Goal: Task Accomplishment & Management: Manage account settings

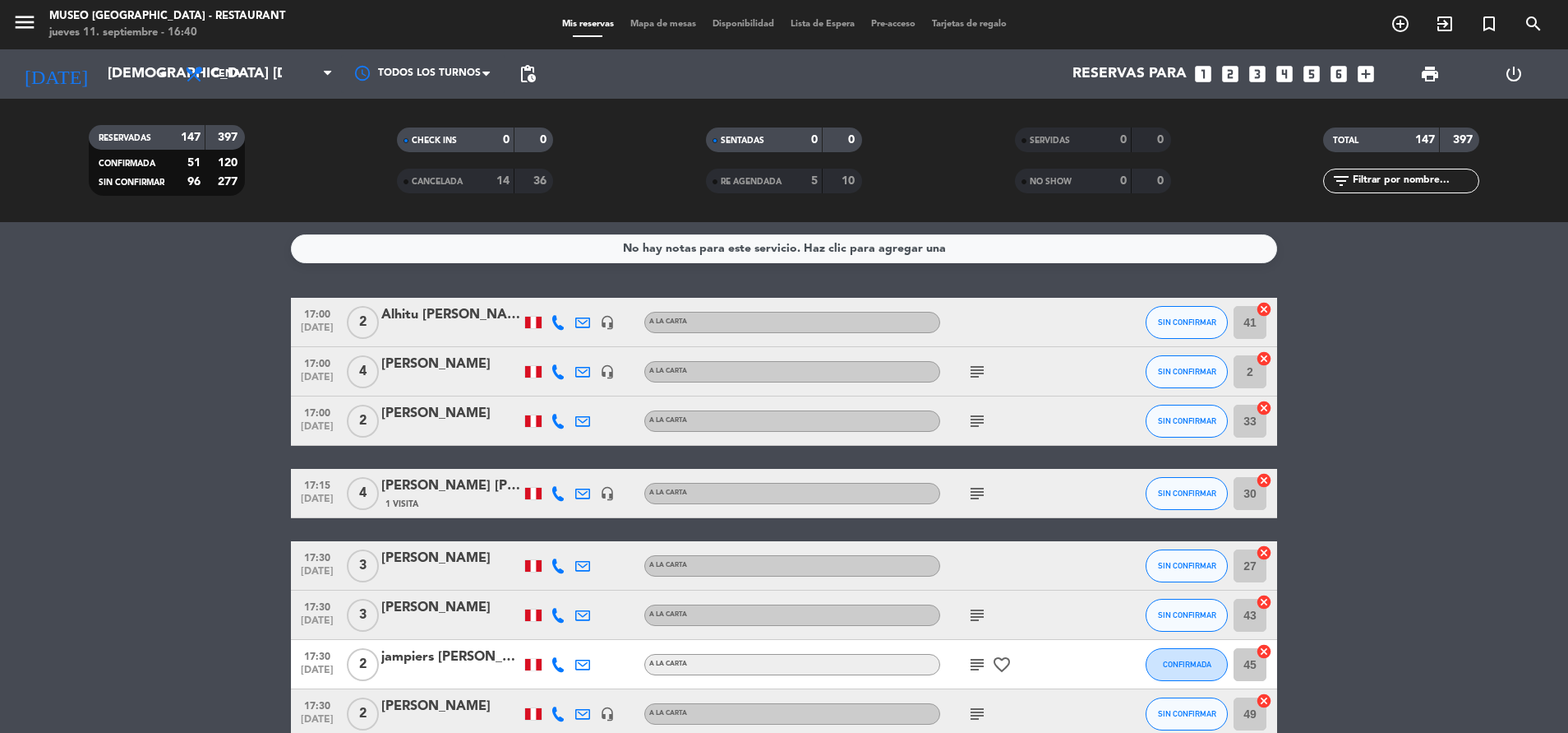
click at [1426, 62] on span "print" at bounding box center [1430, 74] width 33 height 33
click at [1439, 63] on span "print" at bounding box center [1430, 74] width 33 height 33
click at [1439, 82] on span "print" at bounding box center [1430, 74] width 20 height 20
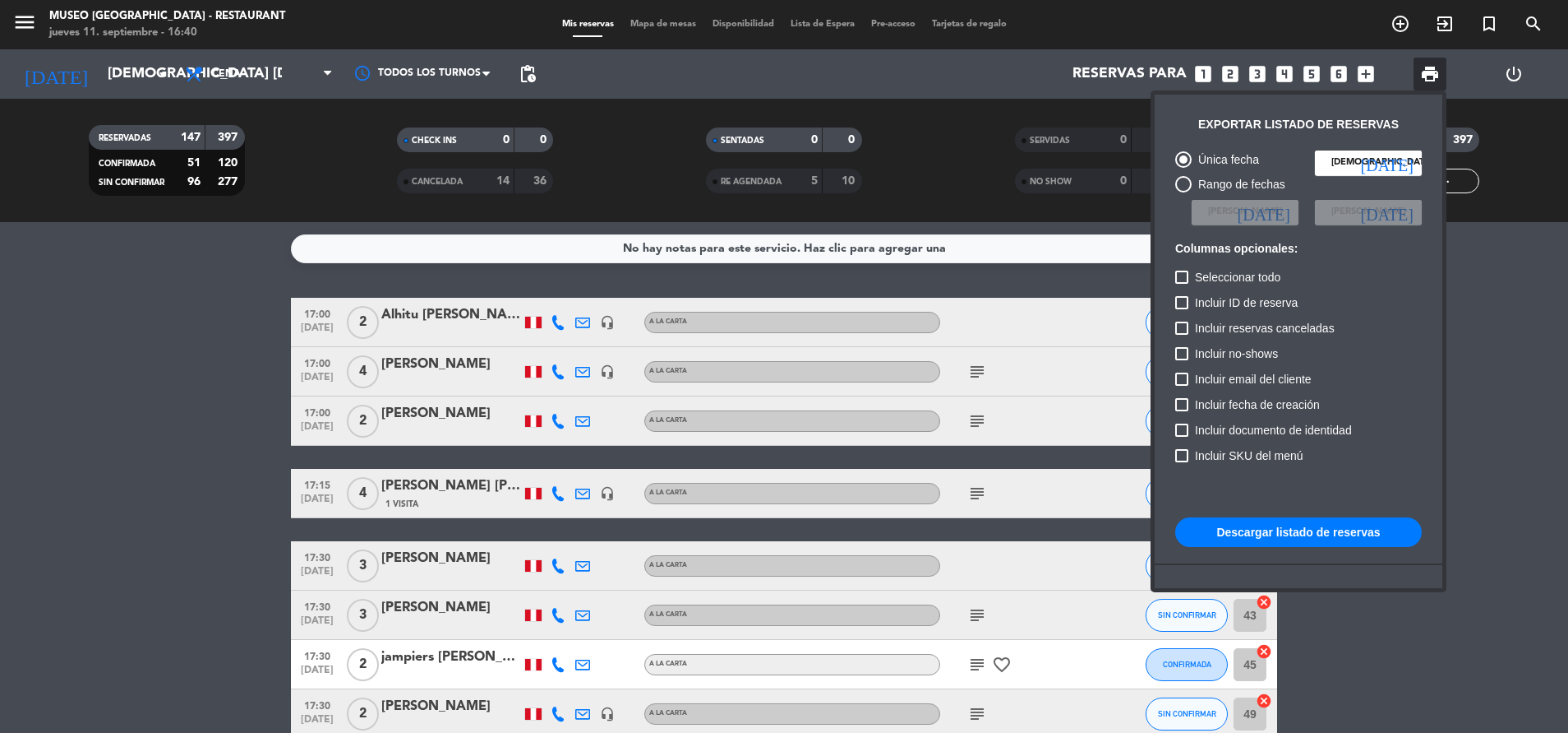
click at [1217, 514] on div "Única fecha jue. 11 sep. today Rango de fechas Elegir Fecha today Elegir Fecha …" at bounding box center [1299, 409] width 263 height 534
click at [1214, 516] on div "Única fecha jue. 11 sep. today Rango de fechas Elegir Fecha today Elegir Fecha …" at bounding box center [1299, 409] width 263 height 534
click at [1286, 533] on button "Descargar listado de reservas" at bounding box center [1299, 531] width 246 height 29
click at [666, 19] on div at bounding box center [784, 366] width 1568 height 733
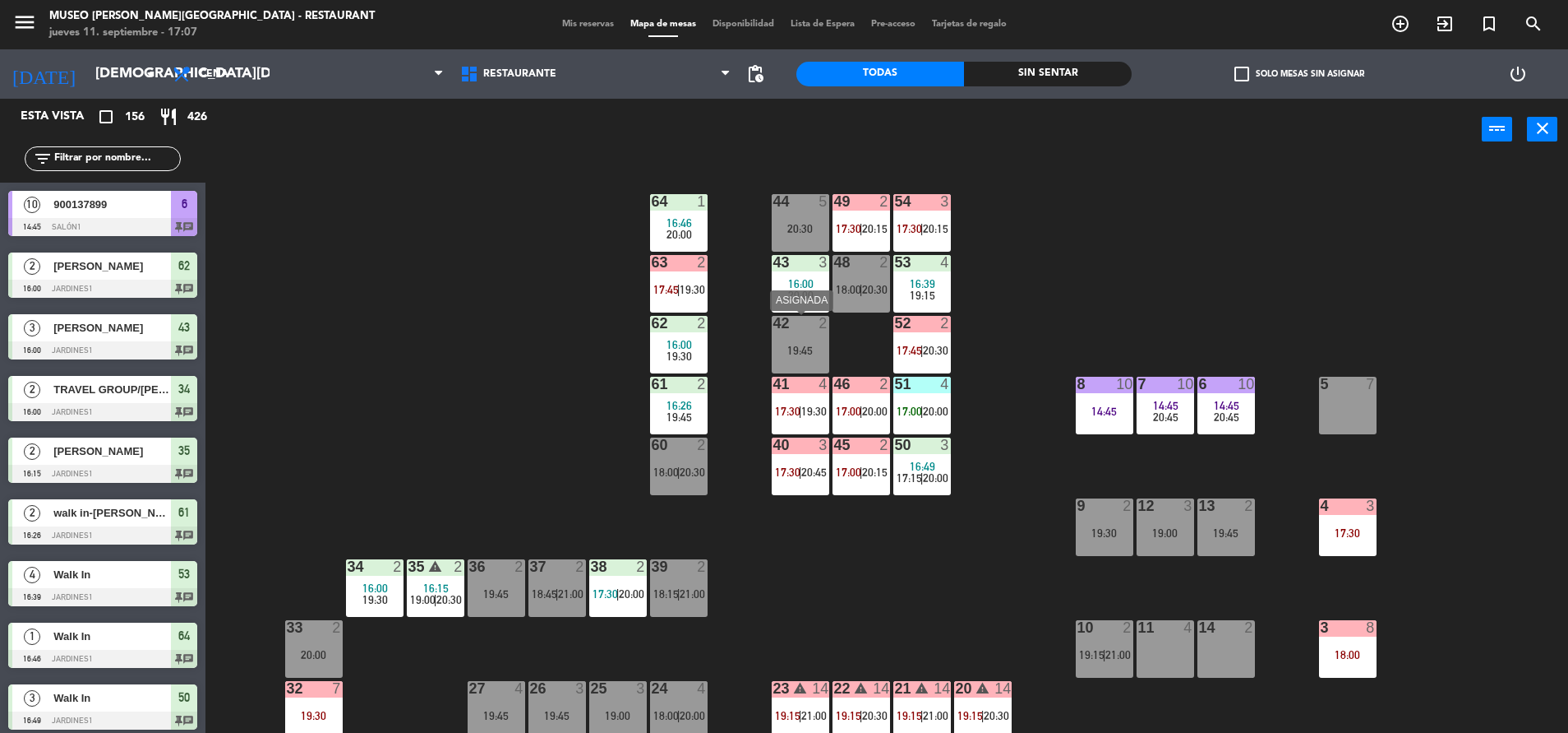
click at [805, 350] on div "19:45" at bounding box center [800, 350] width 58 height 12
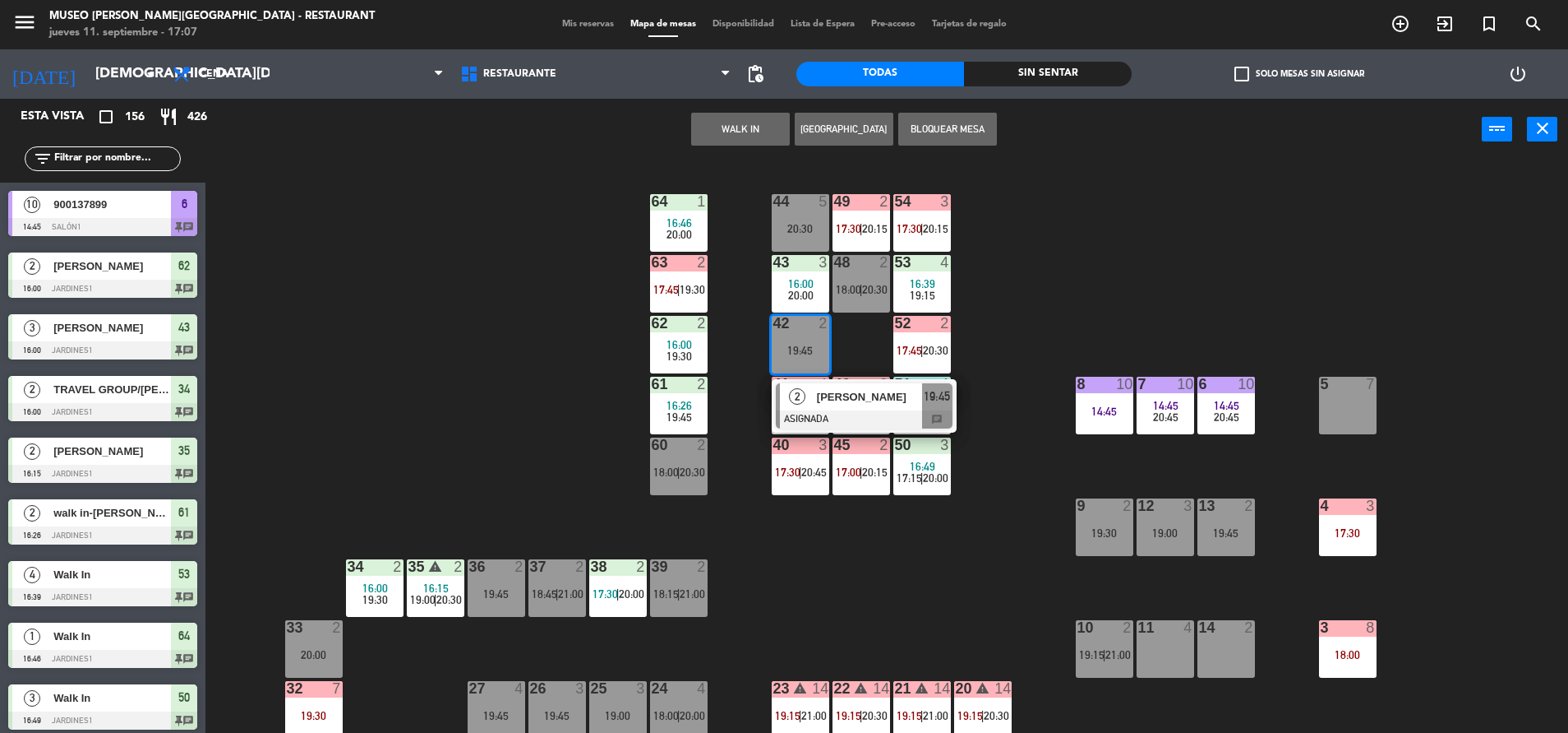
click at [759, 119] on button "WALK IN" at bounding box center [740, 129] width 99 height 33
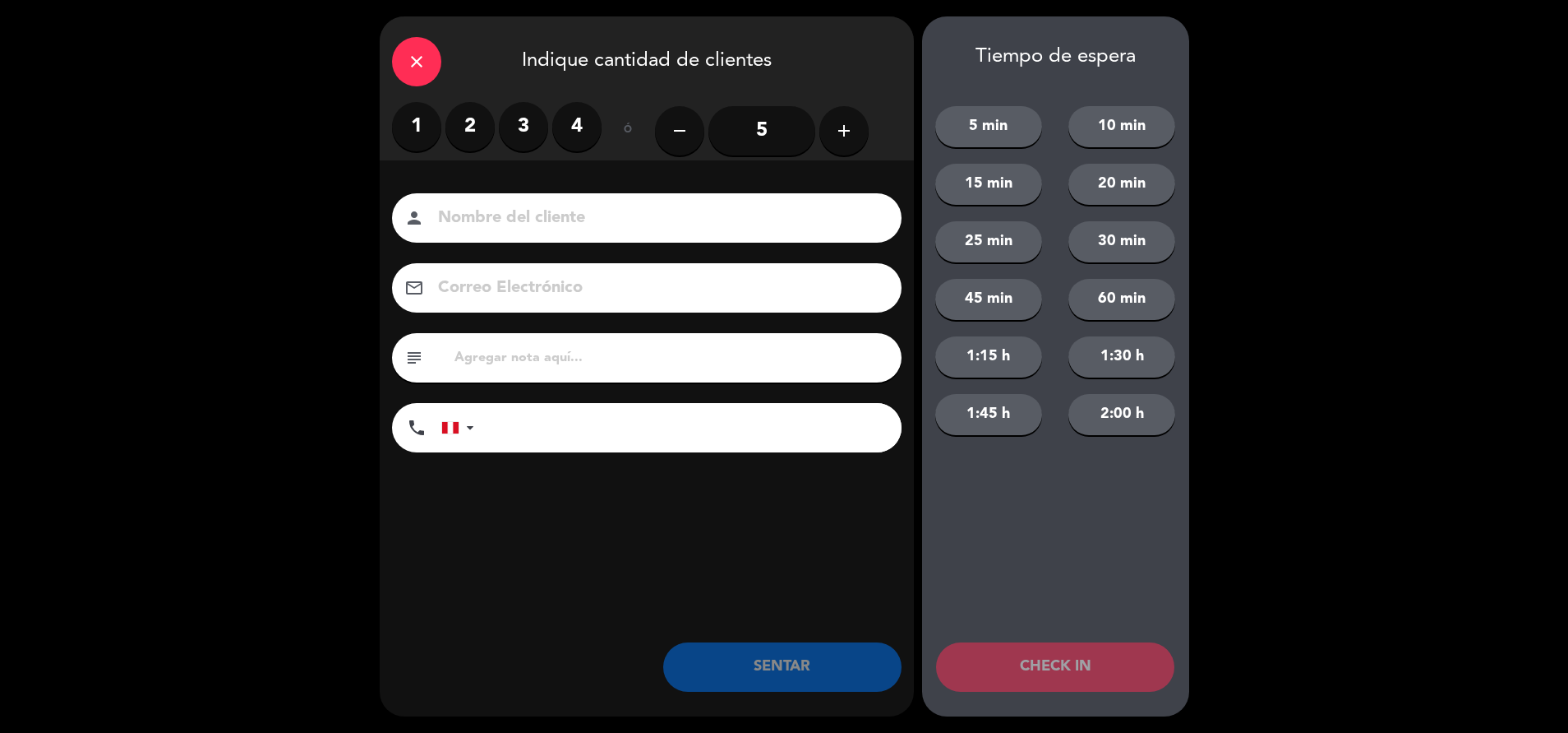
click at [470, 126] on label "2" at bounding box center [470, 126] width 49 height 49
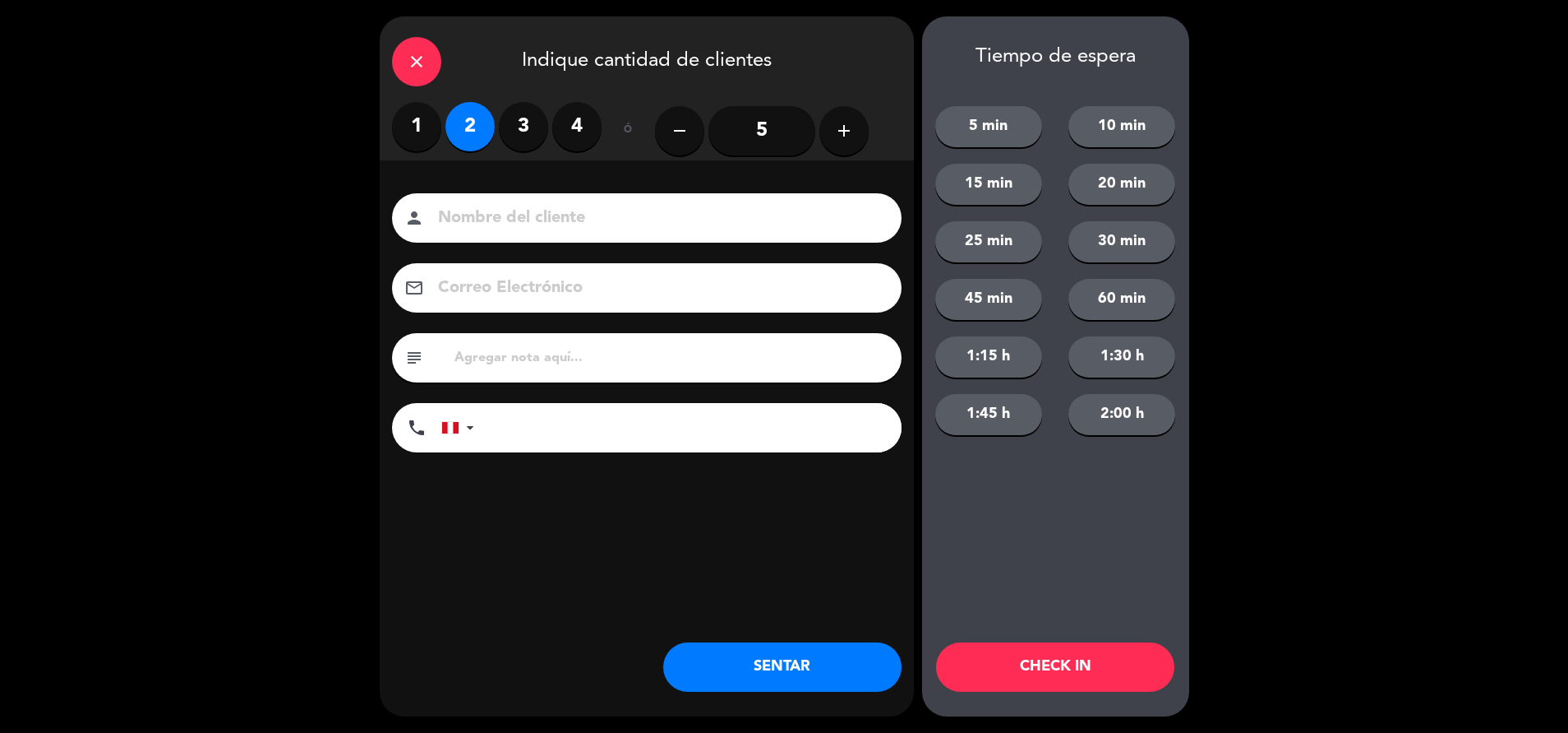
click at [515, 351] on input "text" at bounding box center [671, 358] width 437 height 23
type input "m42|"
click at [734, 670] on button "SENTAR" at bounding box center [783, 666] width 238 height 49
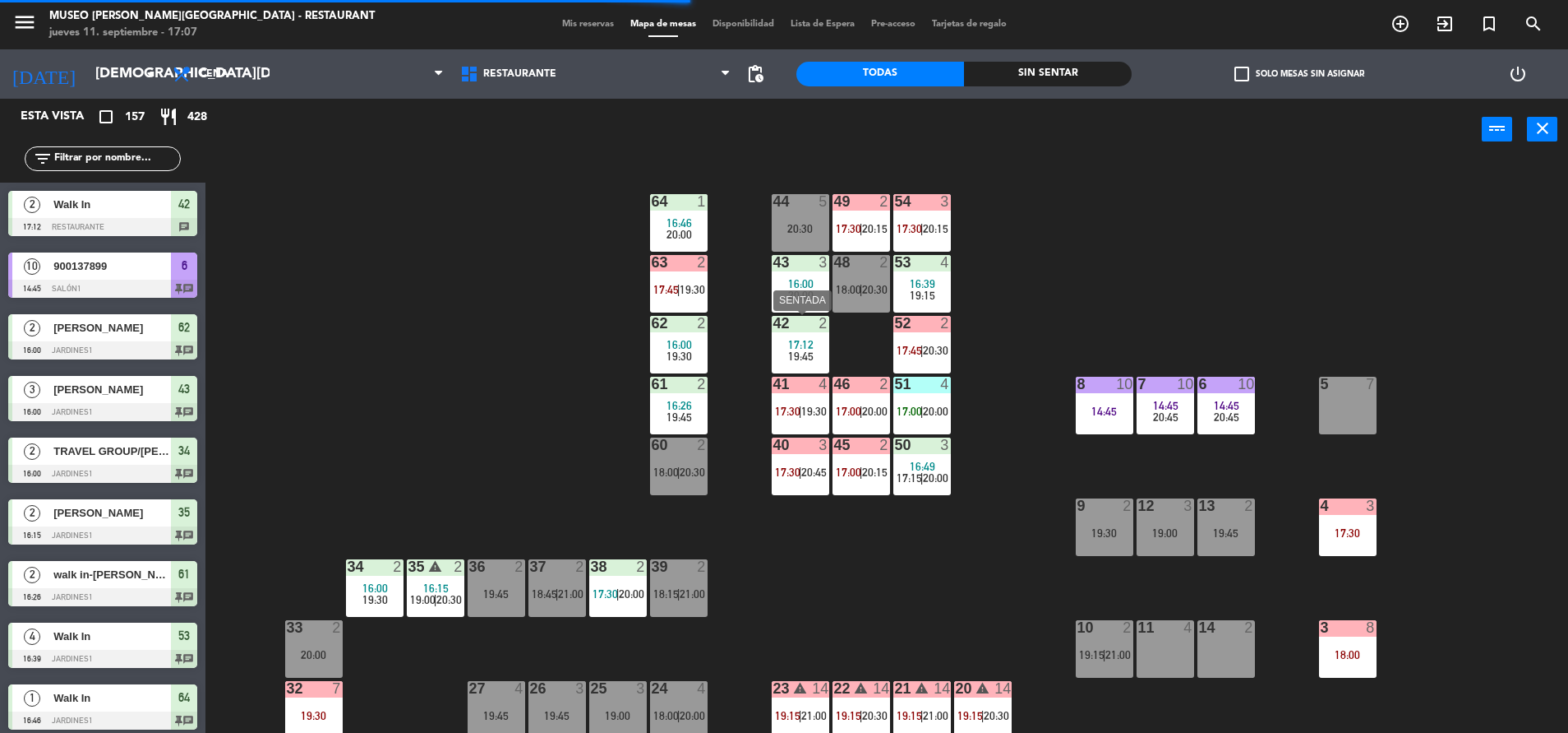
click at [797, 342] on span "17:12" at bounding box center [800, 344] width 26 height 13
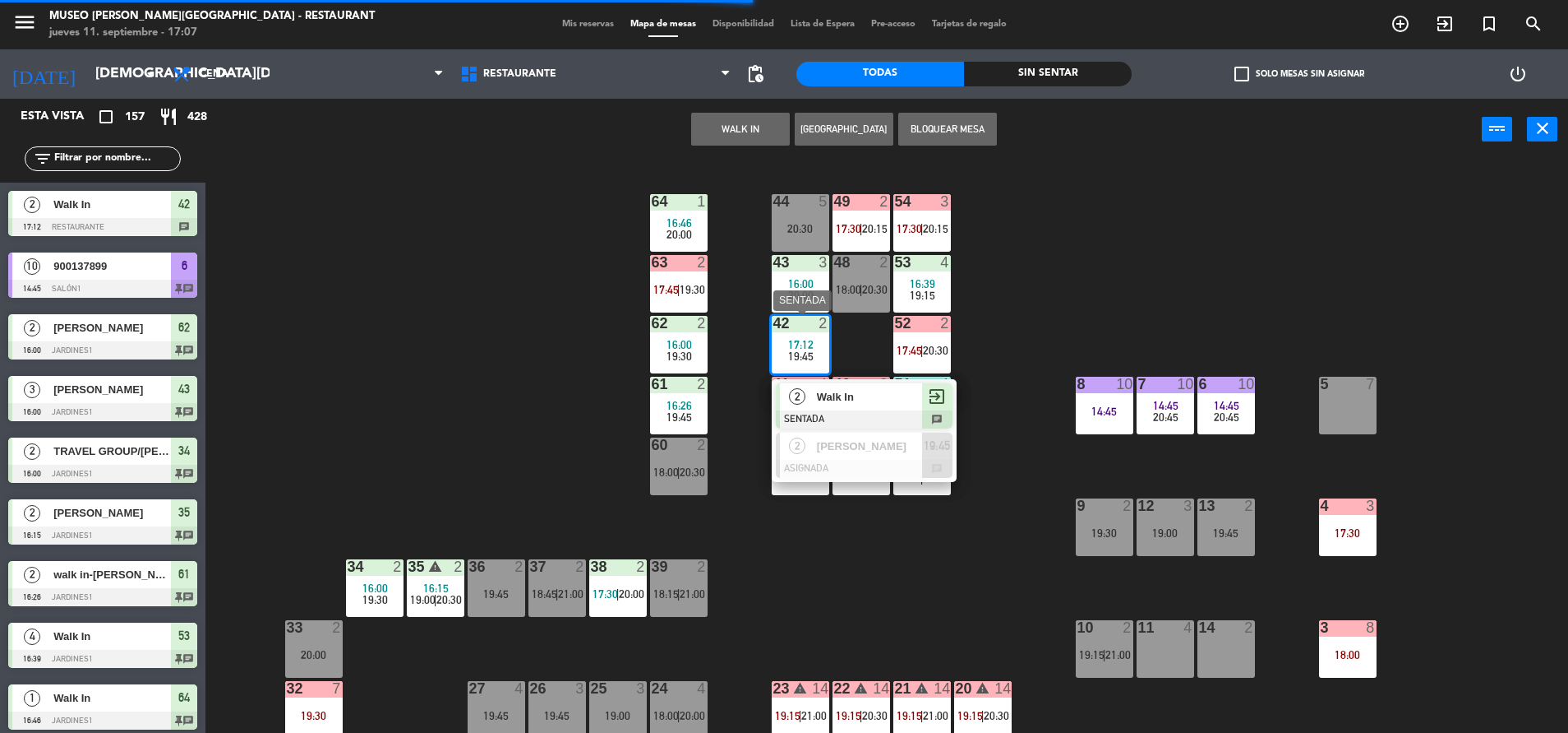
click at [873, 383] on div "Walk In" at bounding box center [869, 397] width 107 height 28
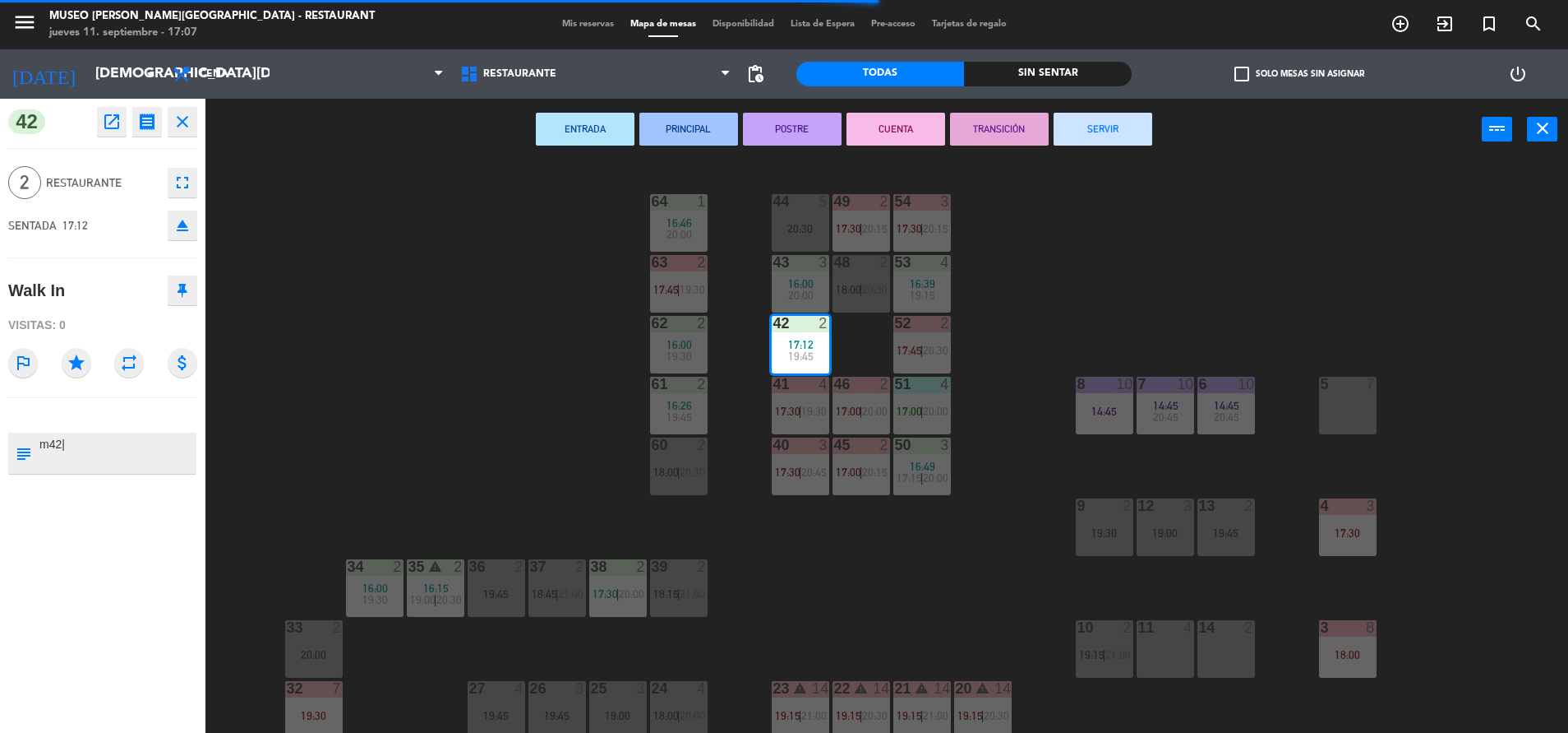
click at [499, 380] on div "44 5 20:30 49 2 17:30 | 20:15 54 3 17:30 | 20:15 64 1 16:46 20:00 48 2 18:00 | …" at bounding box center [895, 450] width 1347 height 572
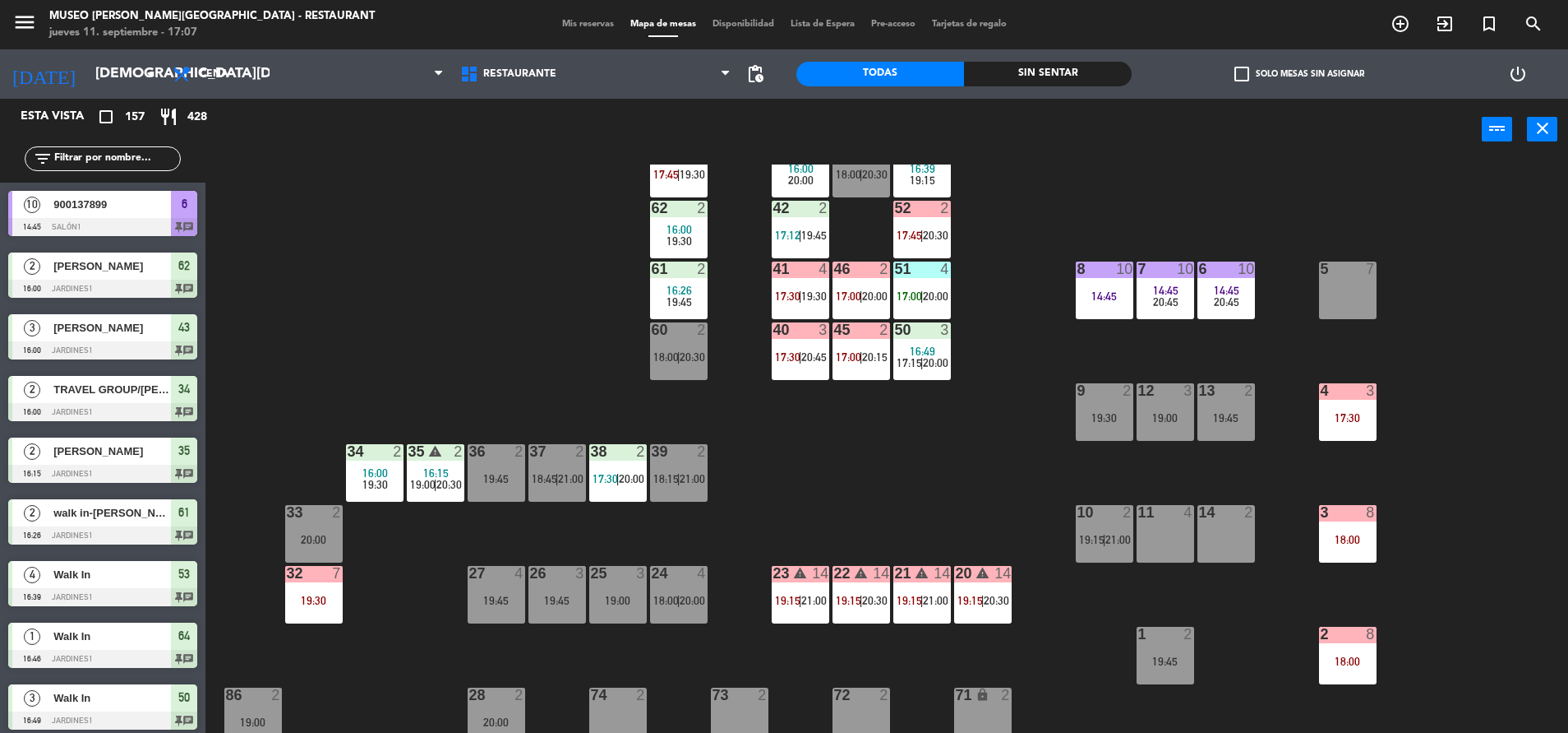
scroll to position [123, 0]
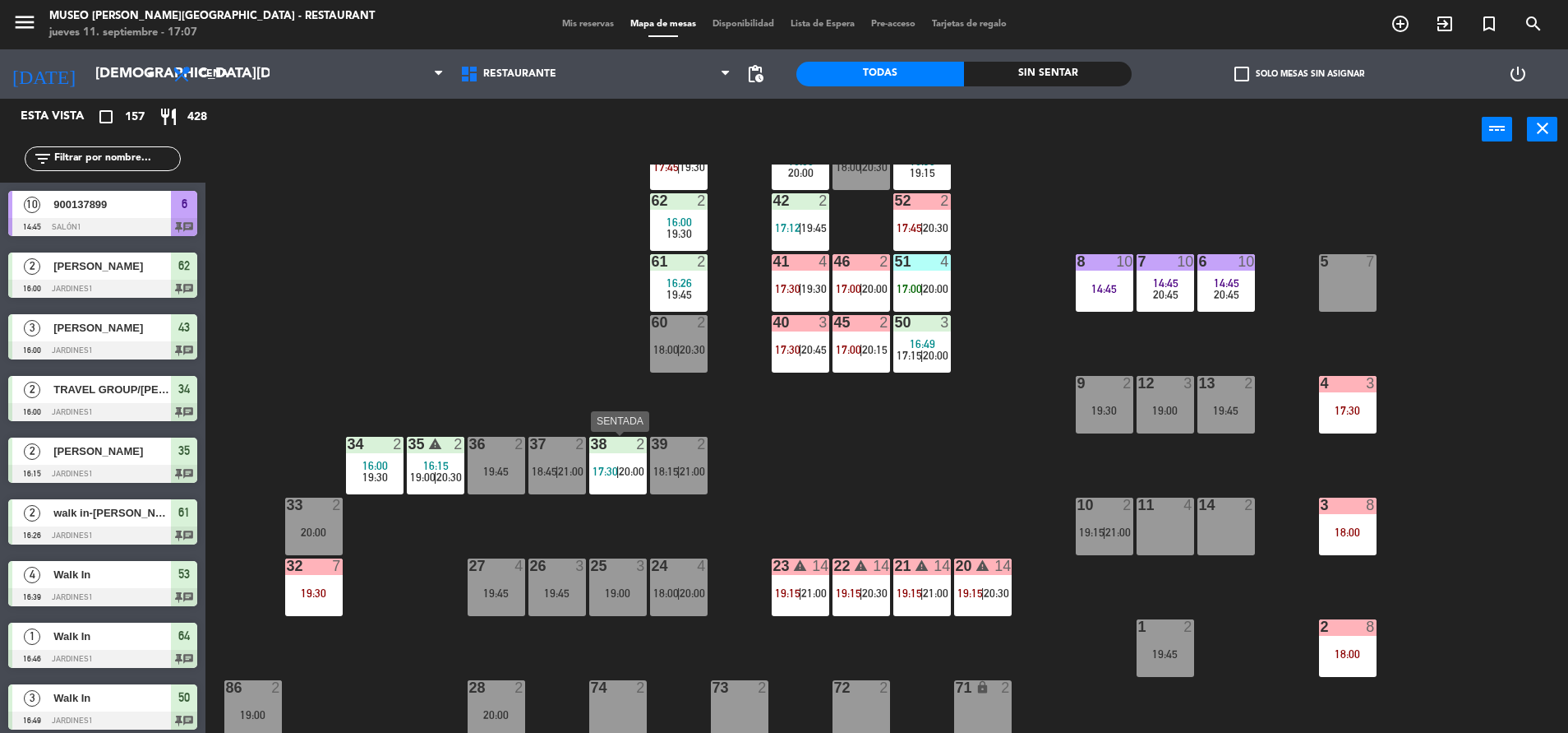
click at [634, 477] on span "20:00" at bounding box center [631, 471] width 26 height 13
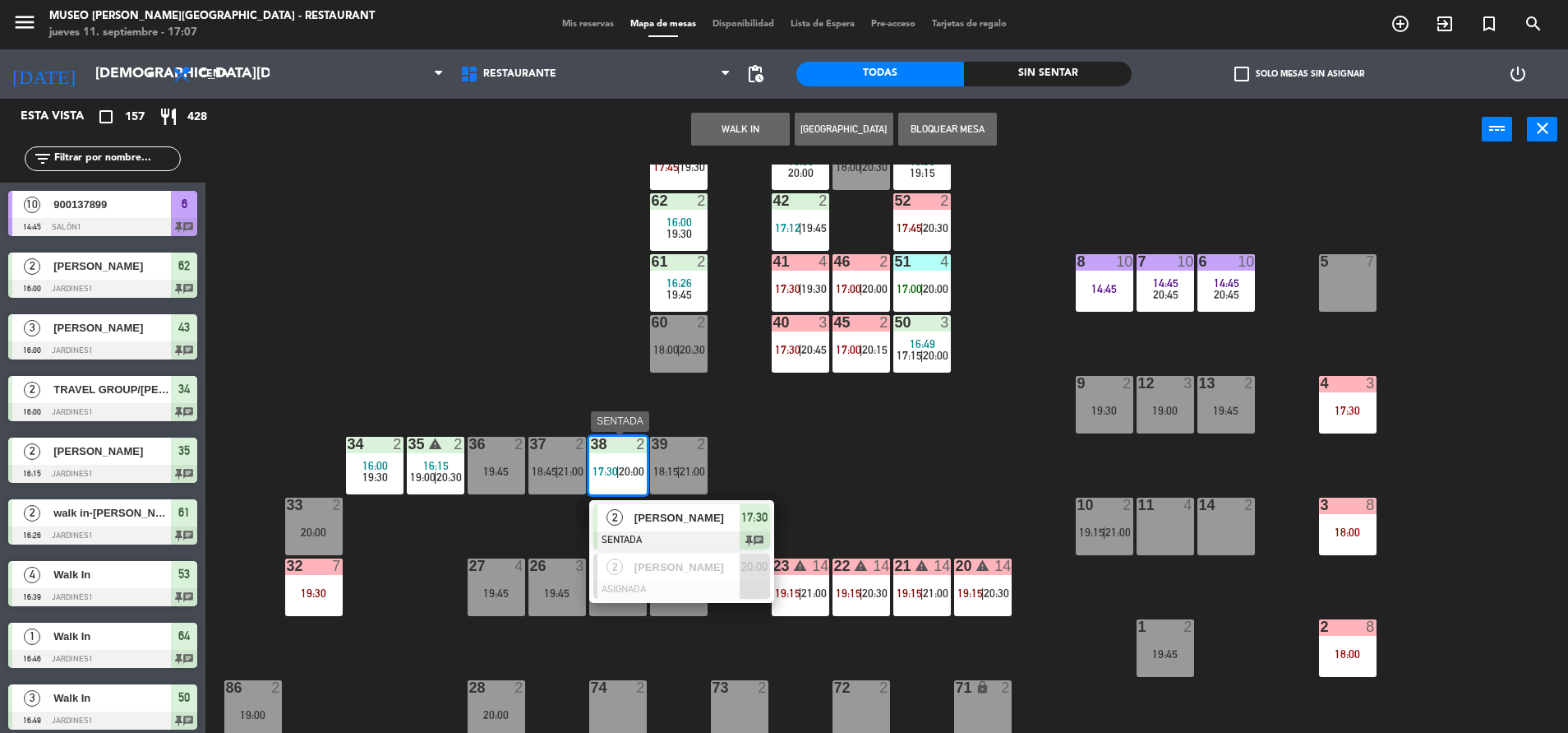
click at [696, 527] on div "[PERSON_NAME]" at bounding box center [687, 518] width 107 height 28
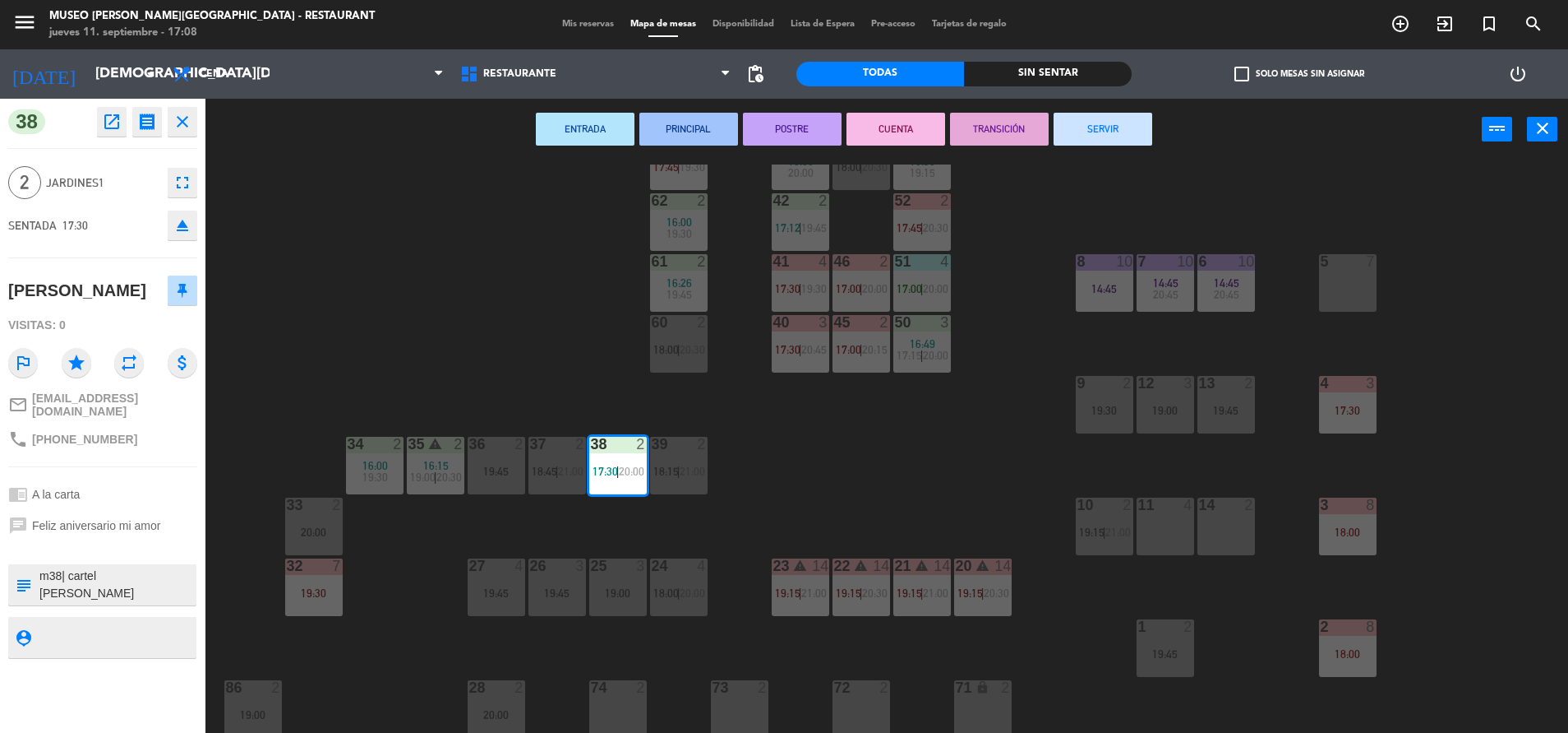
click at [725, 408] on div "44 5 20:30 49 2 17:30 | 20:15 54 3 17:30 | 20:15 64 1 16:46 20:00 48 2 18:00 | …" at bounding box center [895, 450] width 1347 height 572
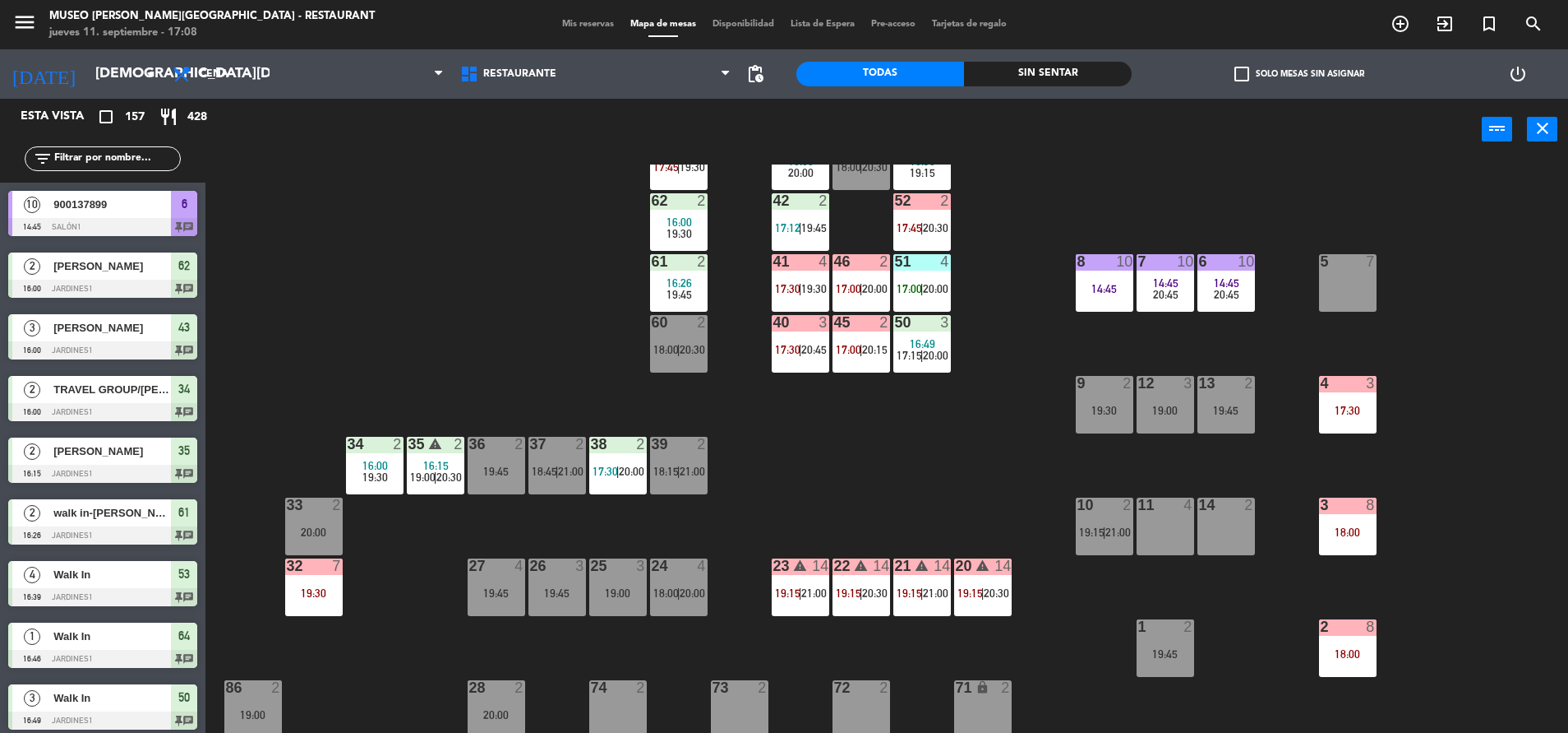
scroll to position [4, 0]
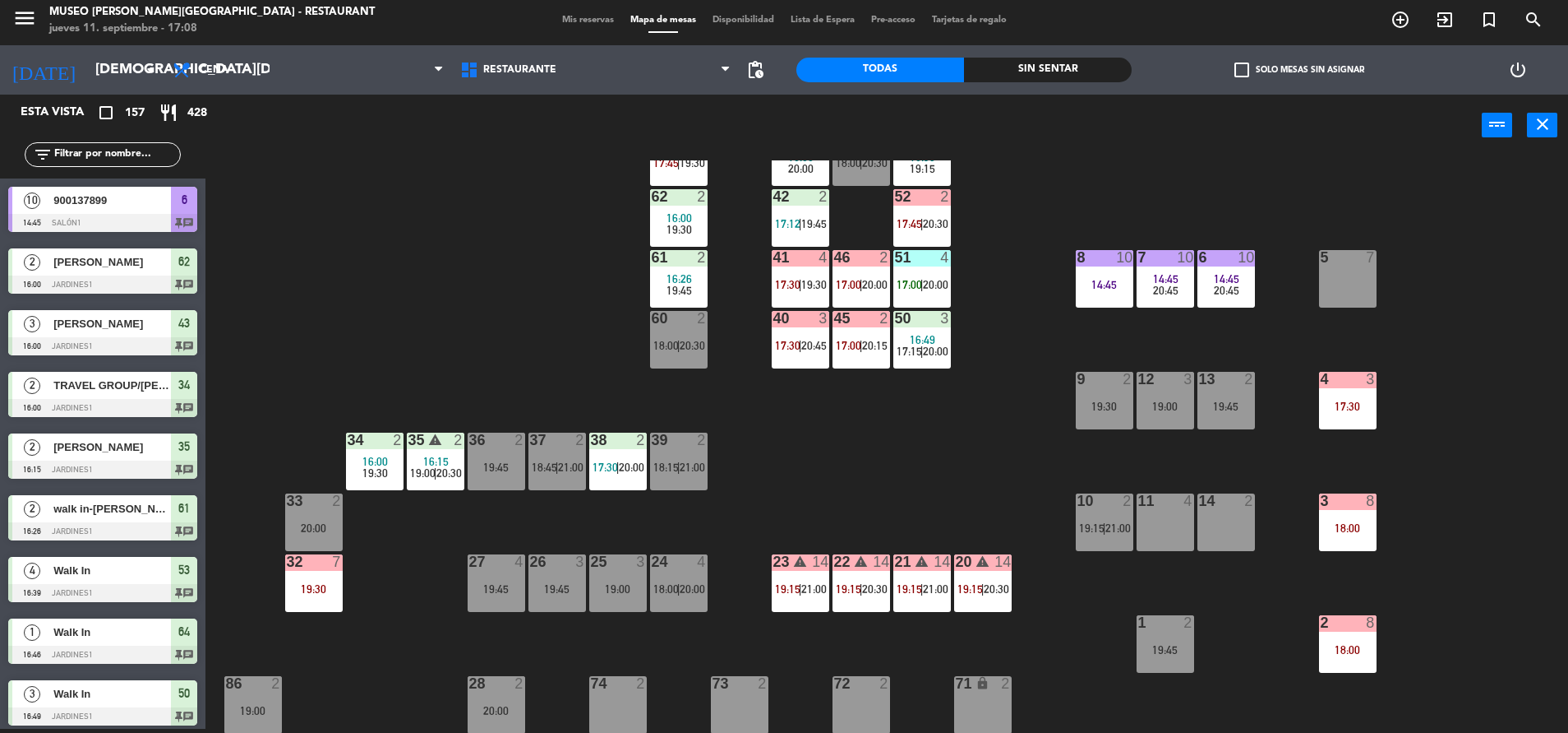
click at [677, 199] on div at bounding box center [679, 197] width 28 height 15
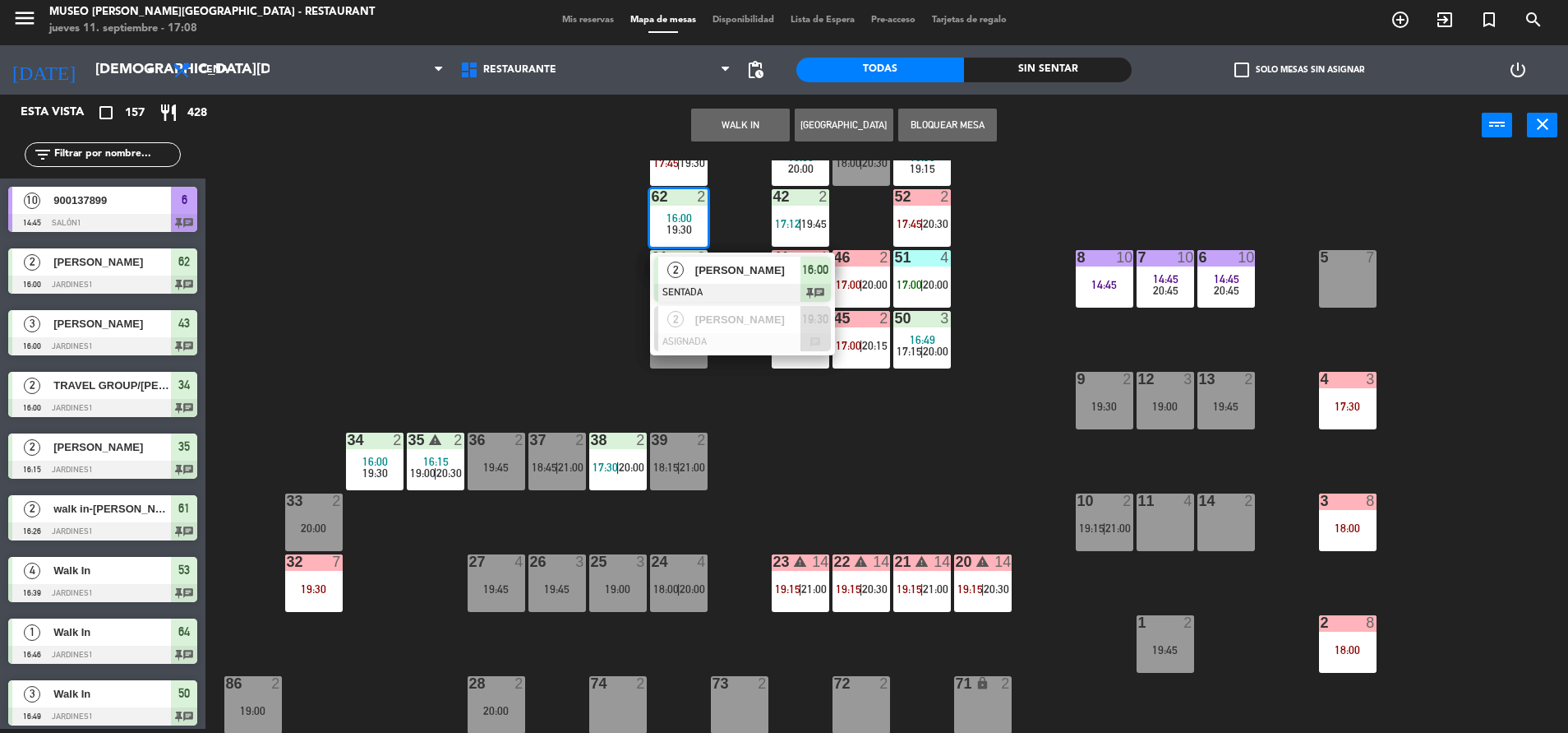
click at [736, 268] on span "[PERSON_NAME]" at bounding box center [748, 270] width 105 height 17
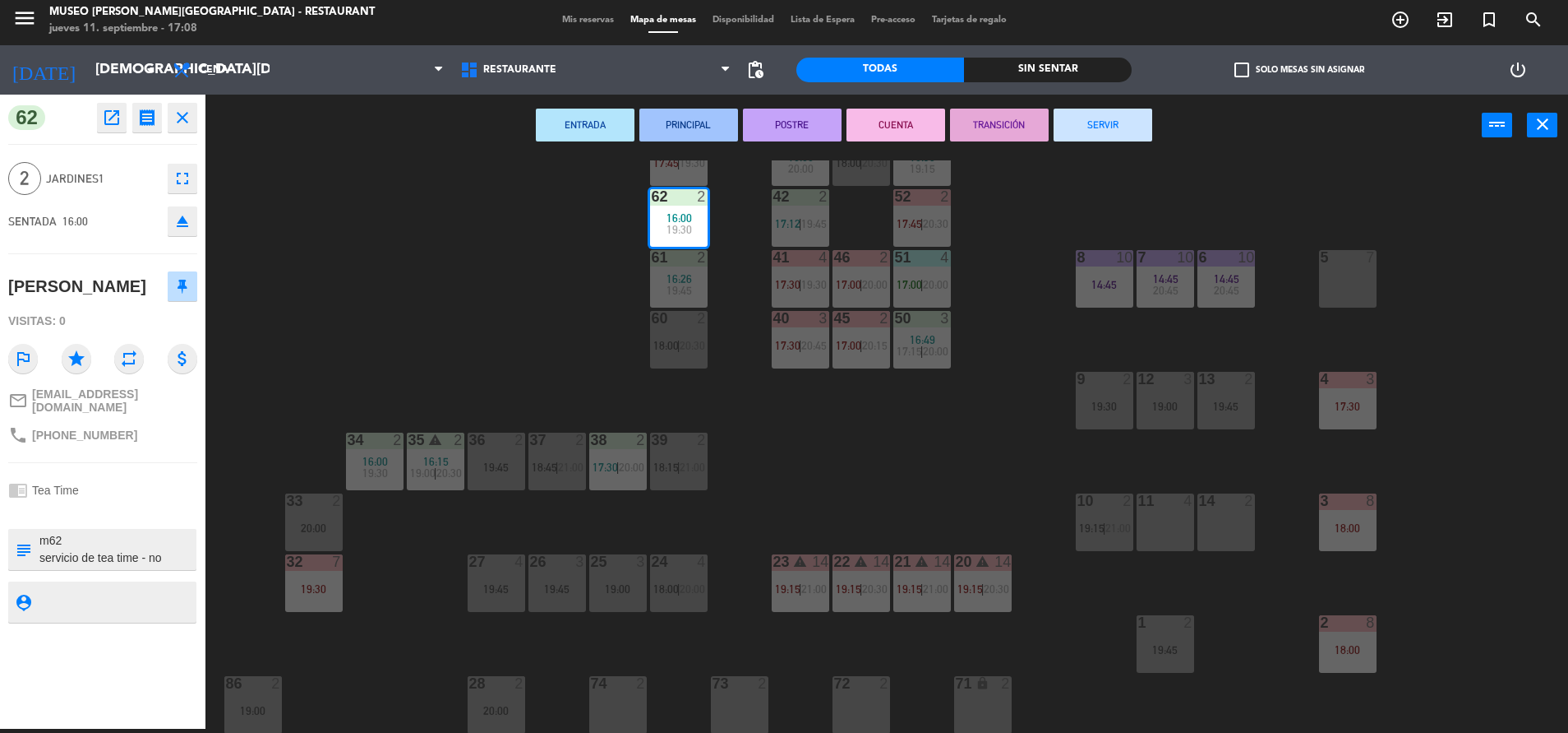
click at [108, 122] on icon "open_in_new" at bounding box center [112, 117] width 20 height 20
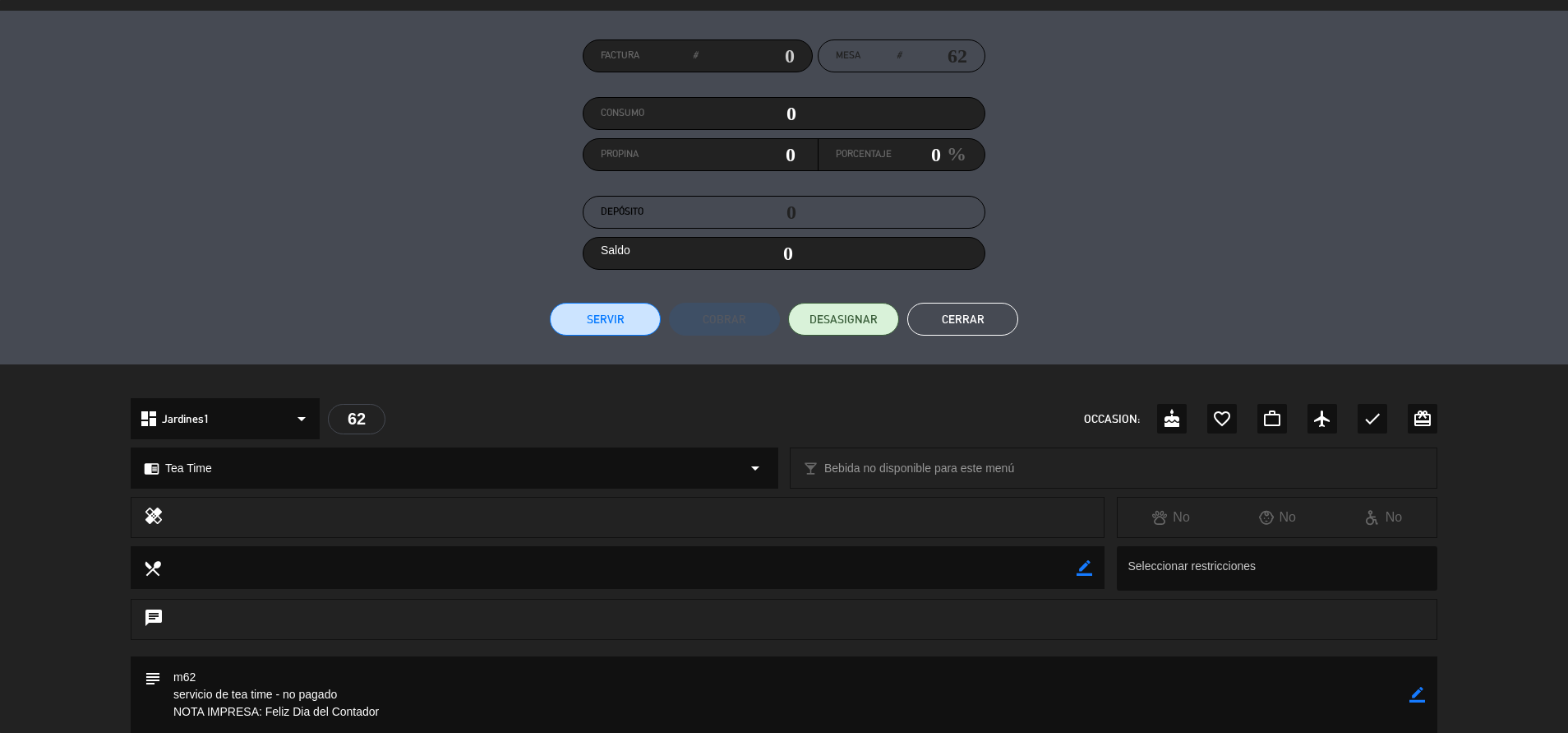
scroll to position [125, 0]
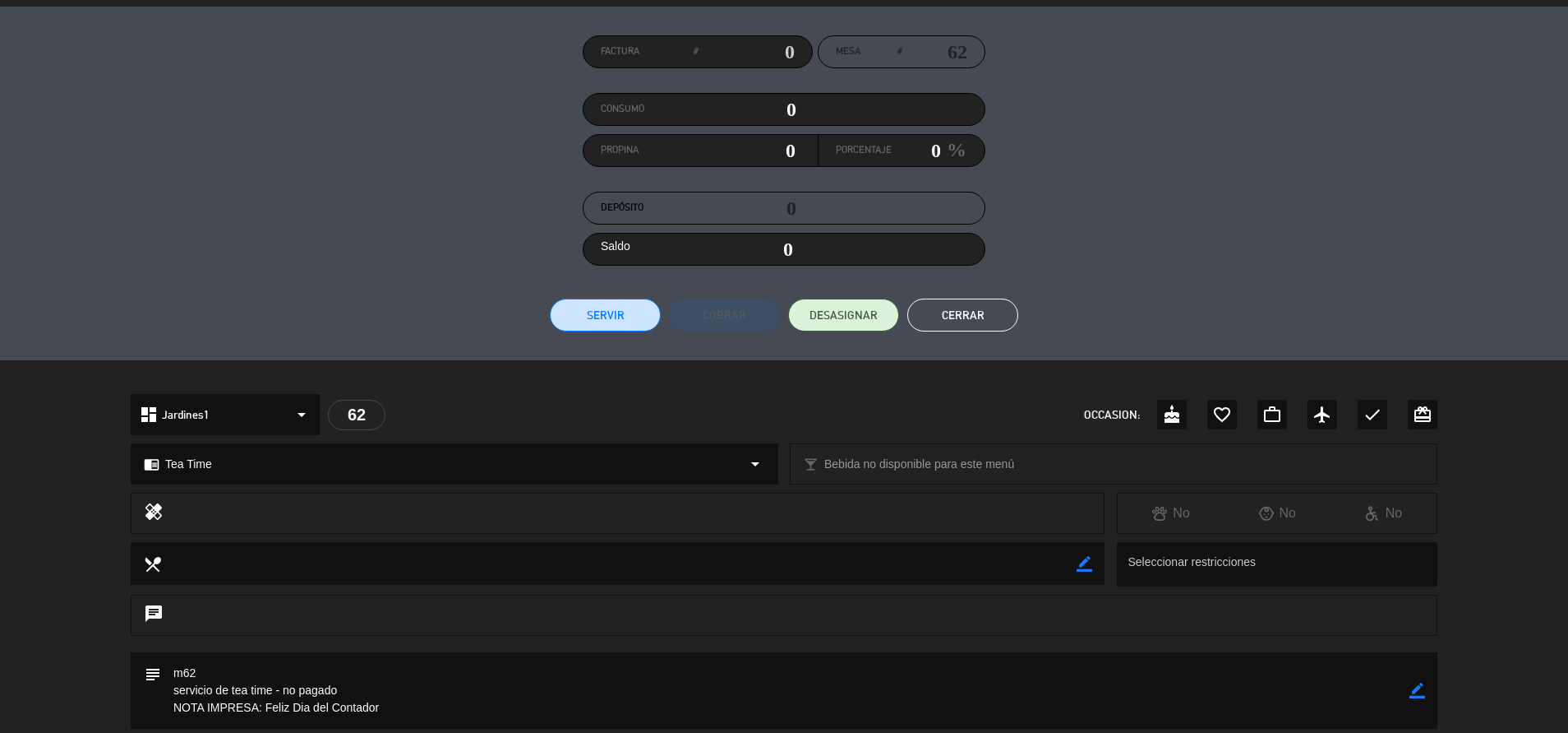
click at [978, 322] on button "Cerrar" at bounding box center [962, 315] width 111 height 33
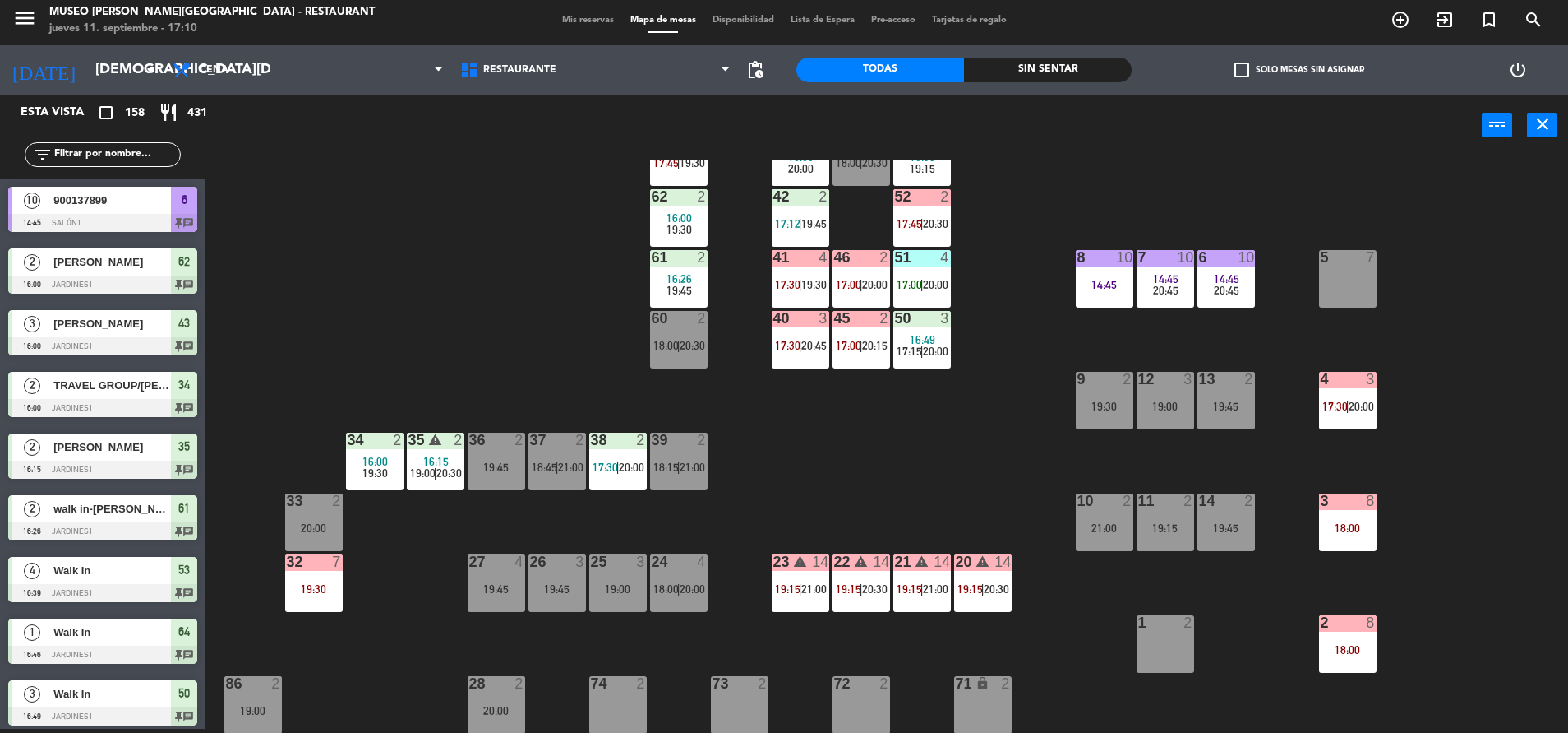
click at [906, 431] on div "44 5 20:30 49 2 17:30 | 20:15 54 3 17:30 | 20:15 64 1 16:46 20:00 48 2 18:00 | …" at bounding box center [895, 446] width 1347 height 572
click at [969, 568] on div "warning" at bounding box center [983, 562] width 28 height 16
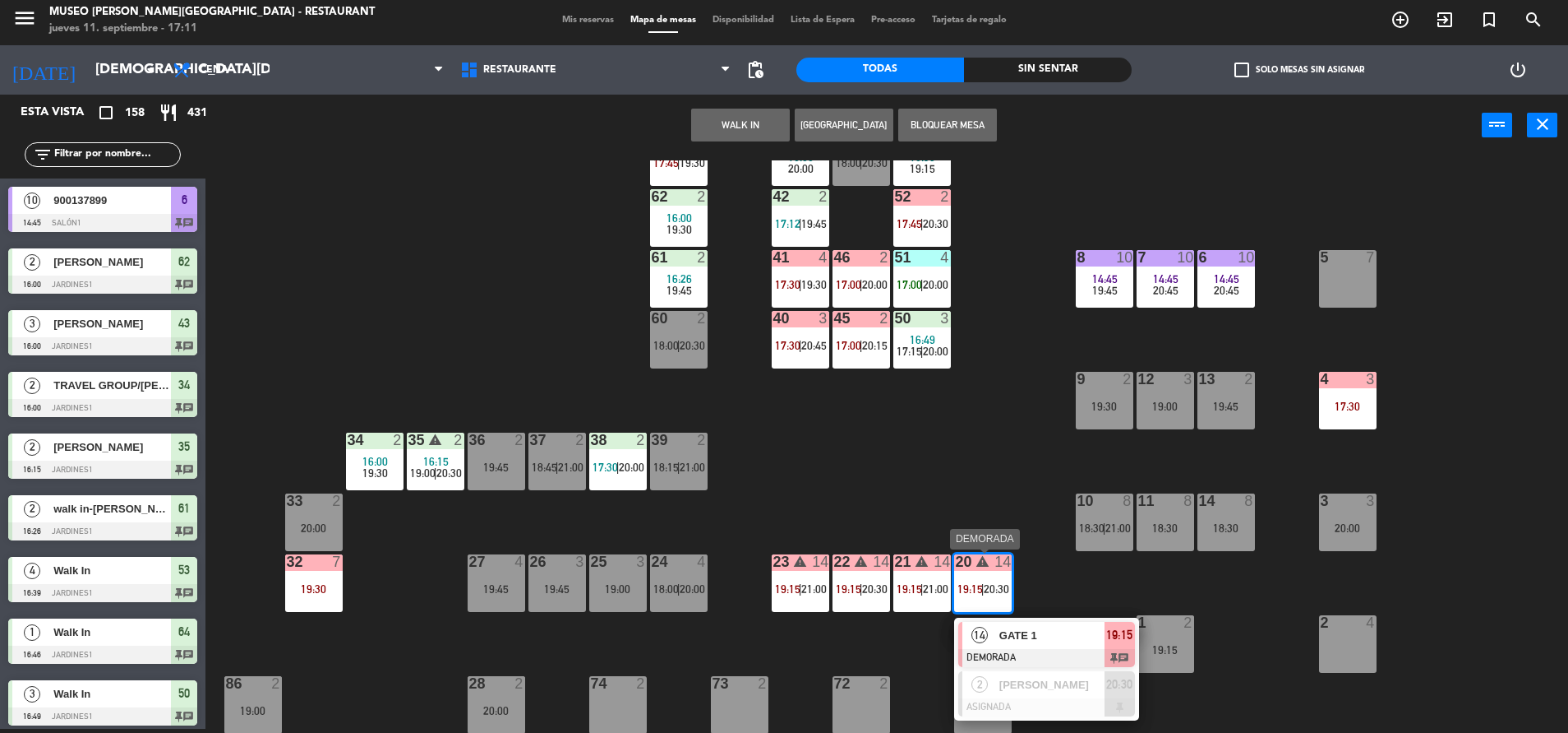
click at [1045, 644] on div "GATE 1" at bounding box center [1051, 635] width 107 height 28
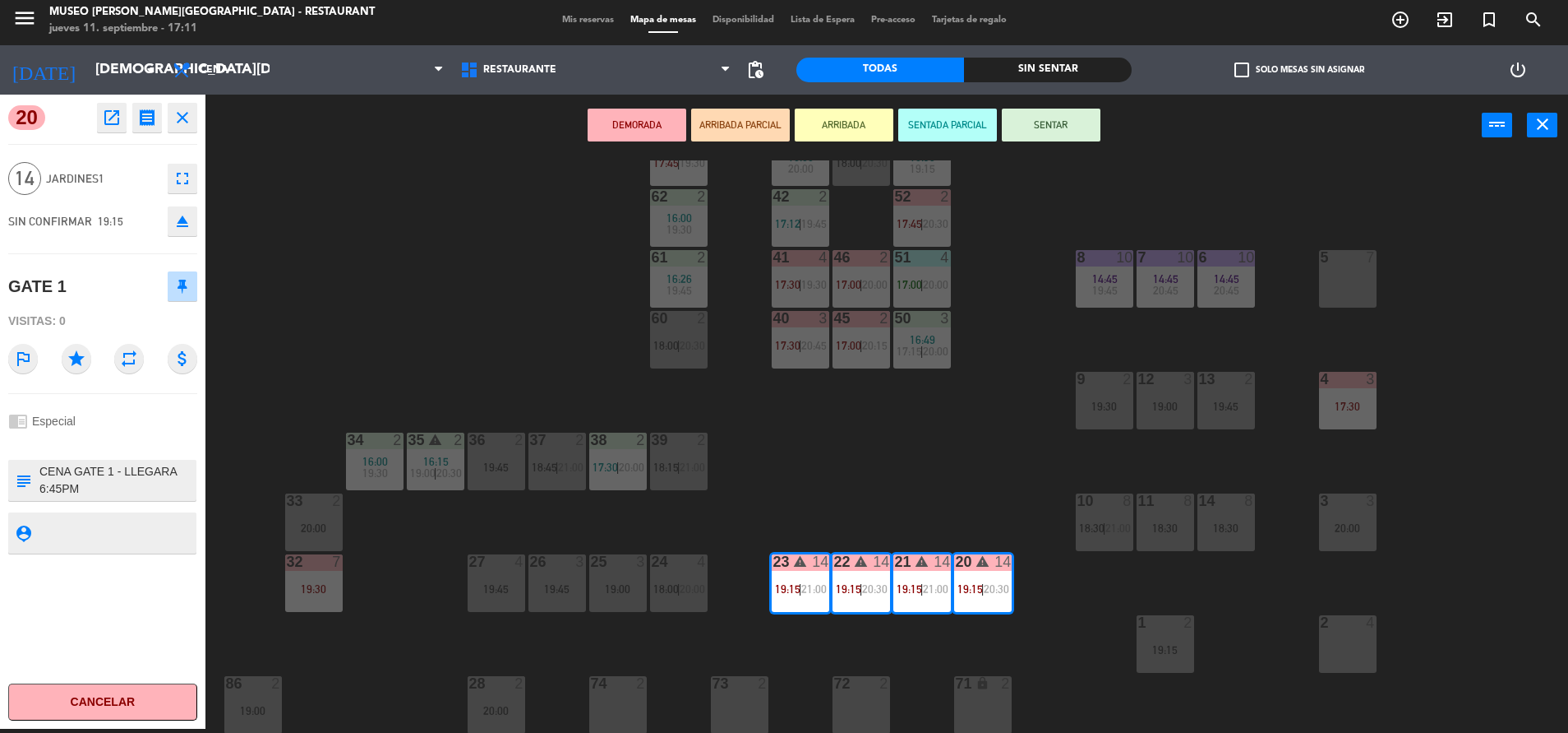
click at [104, 122] on icon "open_in_new" at bounding box center [112, 117] width 20 height 20
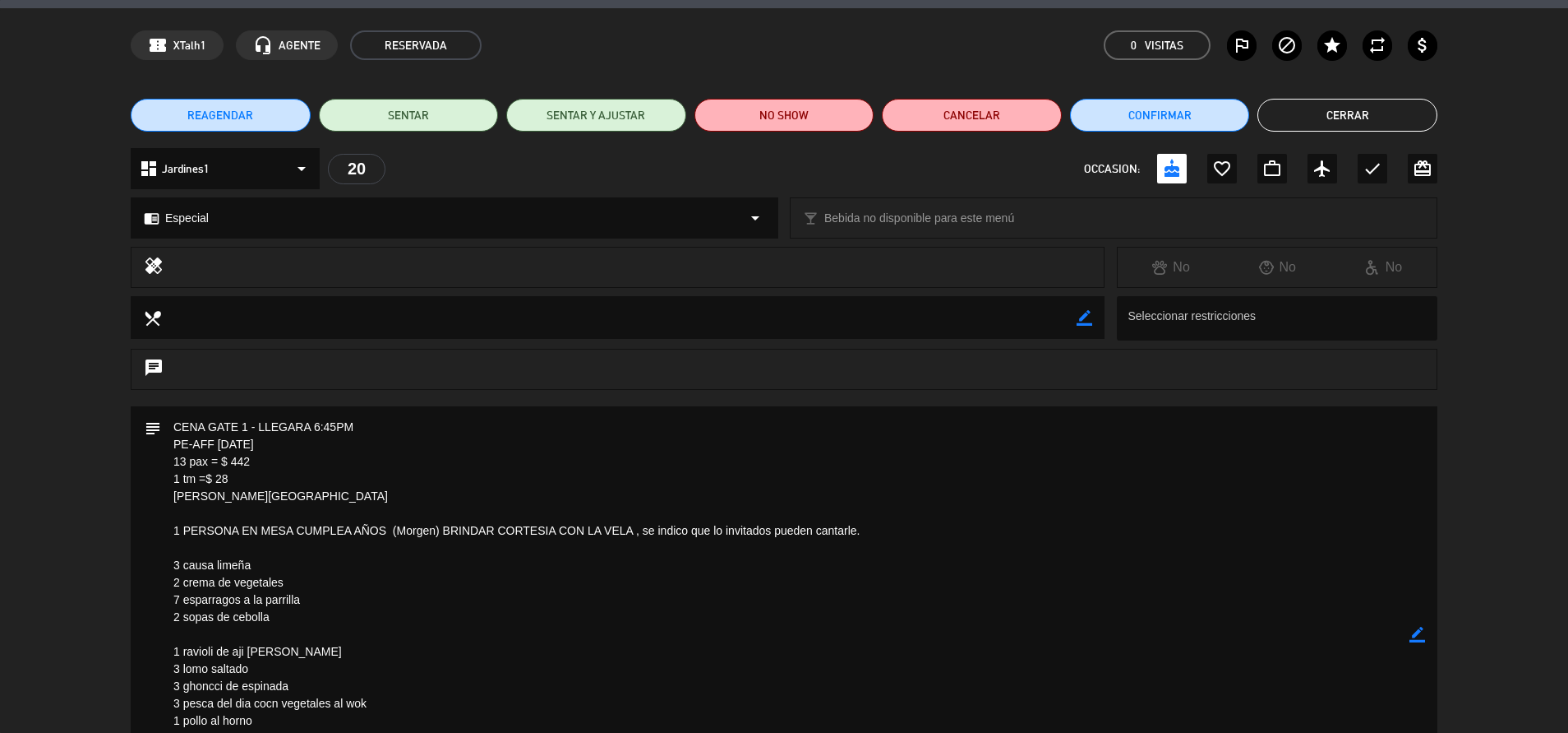
scroll to position [5, 0]
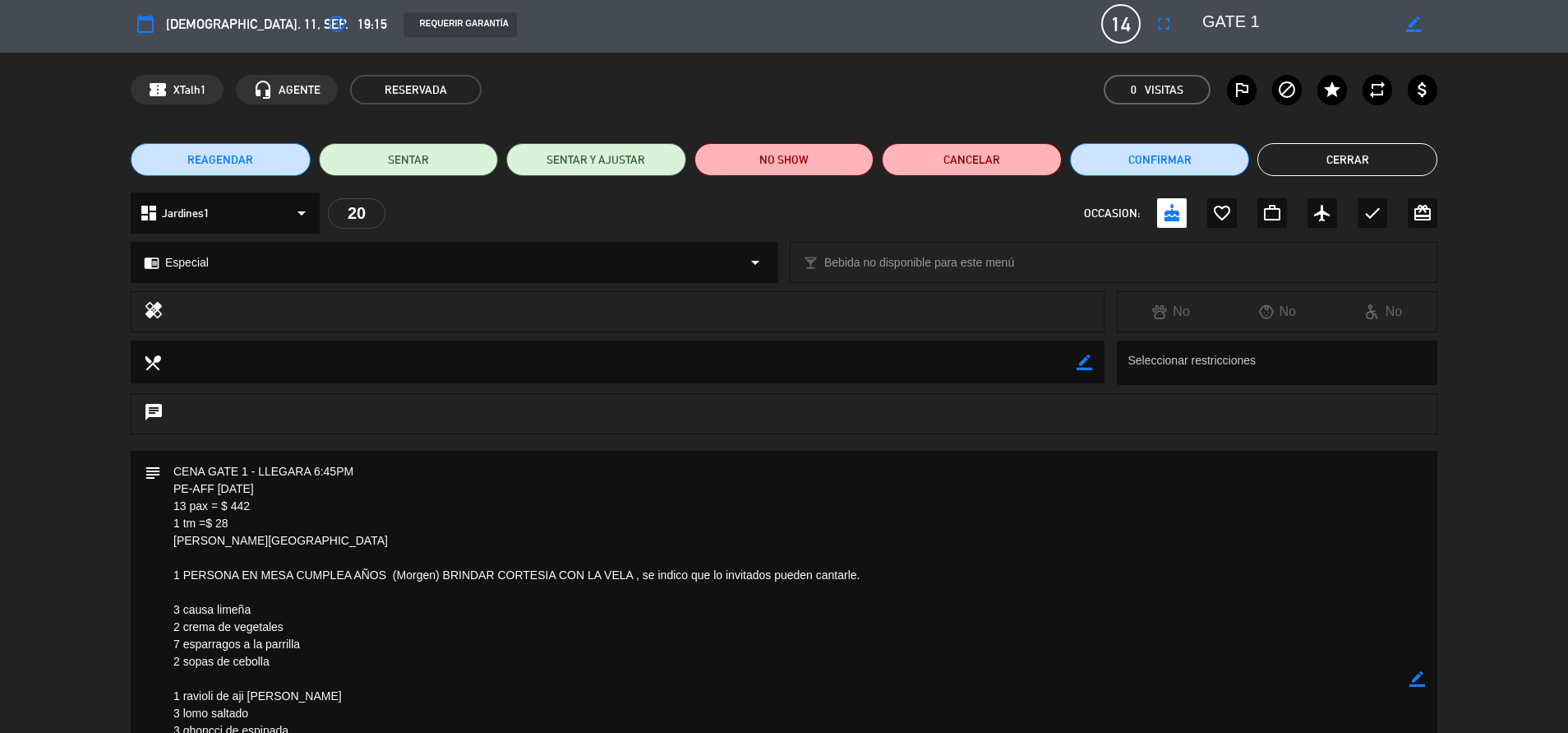
click at [1299, 159] on button "Cerrar" at bounding box center [1347, 159] width 180 height 33
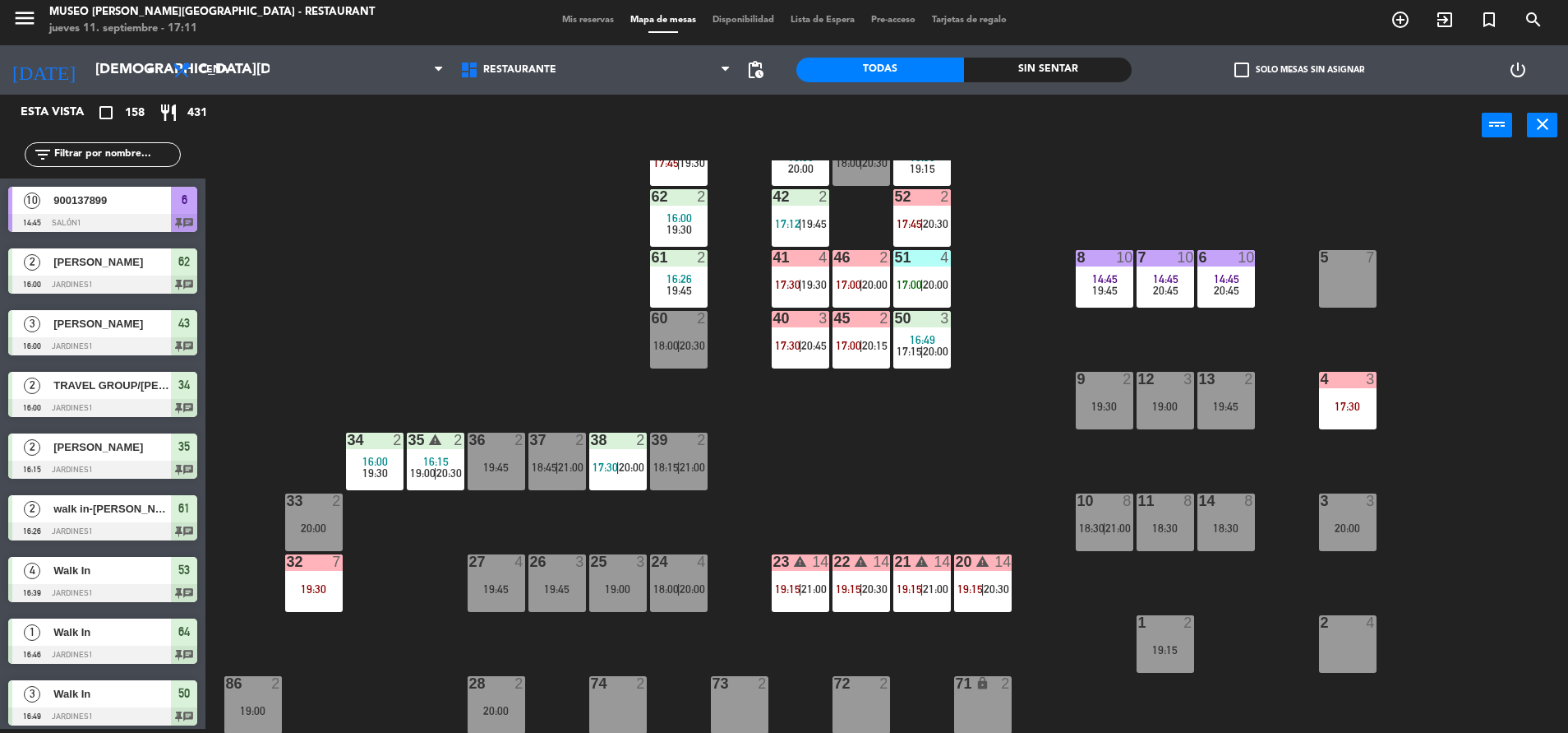
scroll to position [4, 0]
click at [988, 570] on div "20 warning 14 19:15 | 20:30" at bounding box center [983, 583] width 58 height 58
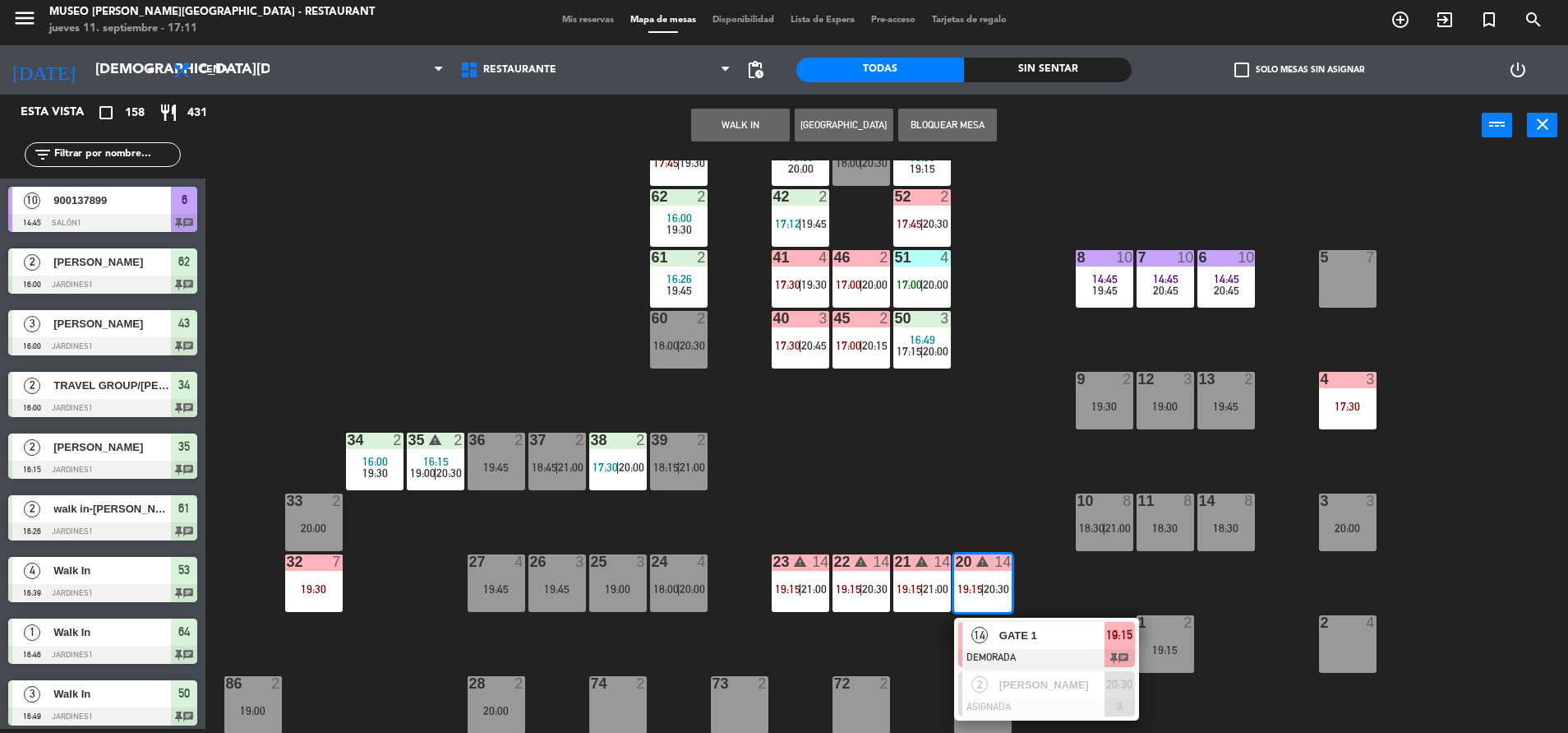
click at [1070, 648] on div at bounding box center [1047, 657] width 177 height 18
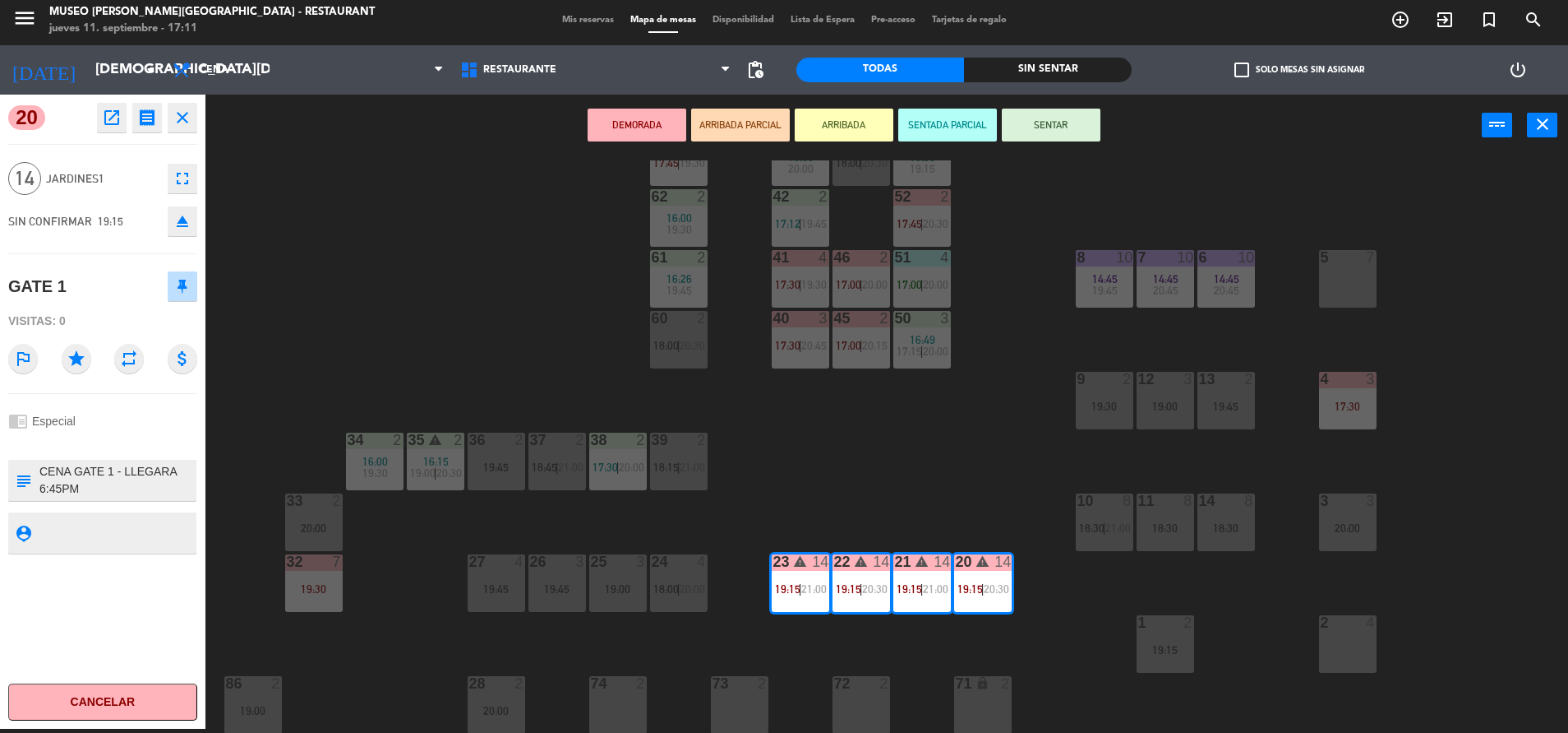
click at [106, 118] on icon "open_in_new" at bounding box center [112, 117] width 20 height 20
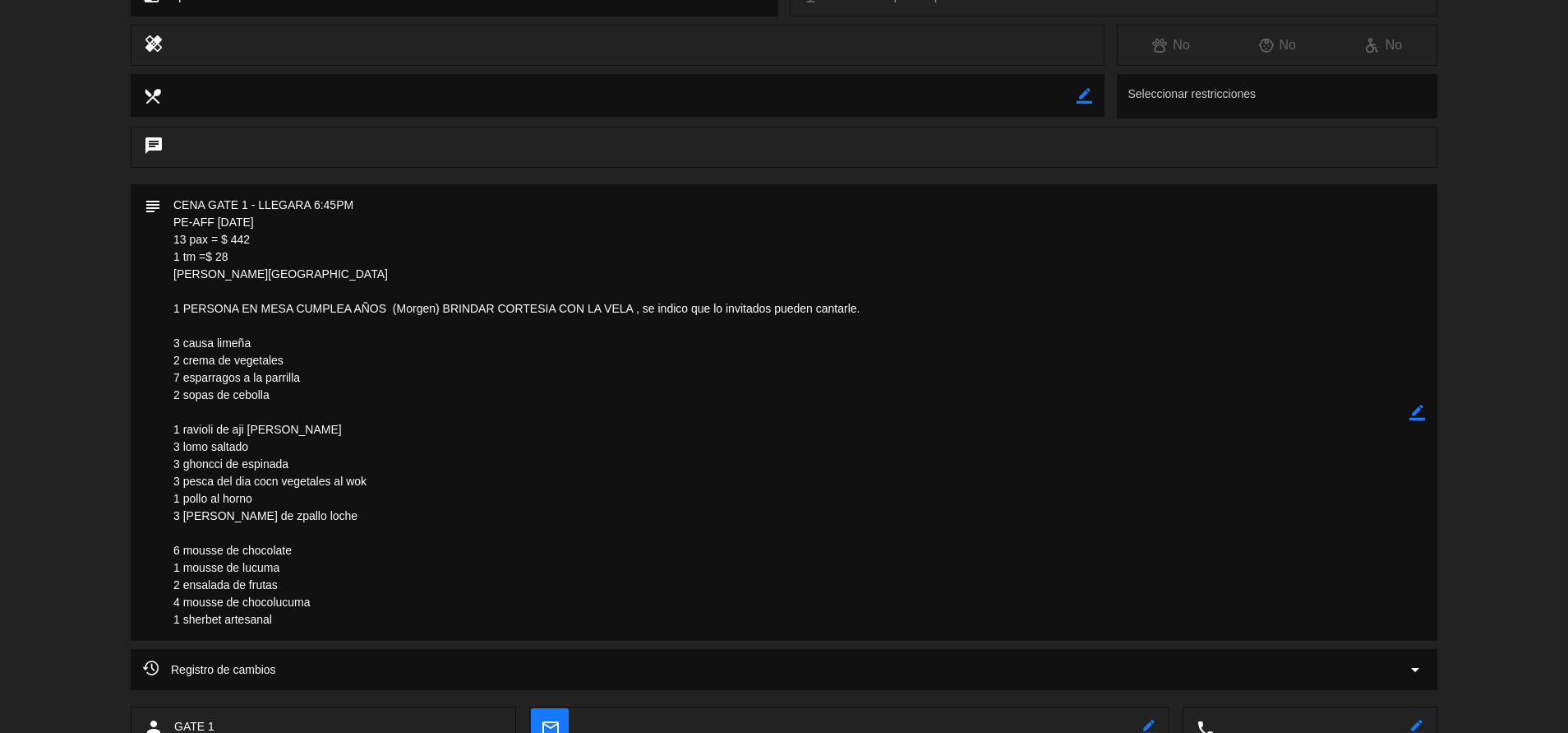
scroll to position [278, 0]
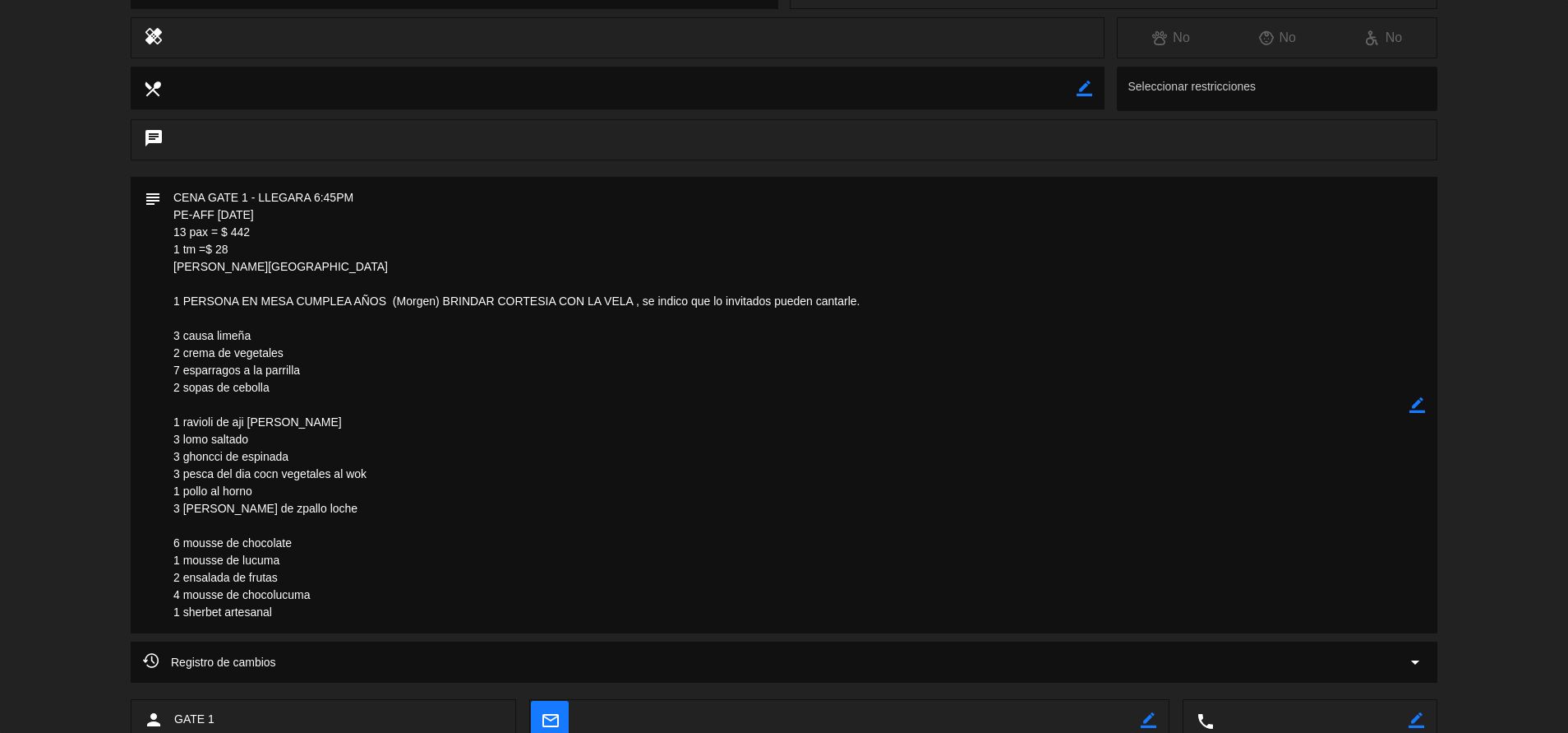
click at [1421, 407] on icon "border_color" at bounding box center [1418, 405] width 16 height 16
click at [317, 608] on textarea at bounding box center [785, 405] width 1249 height 456
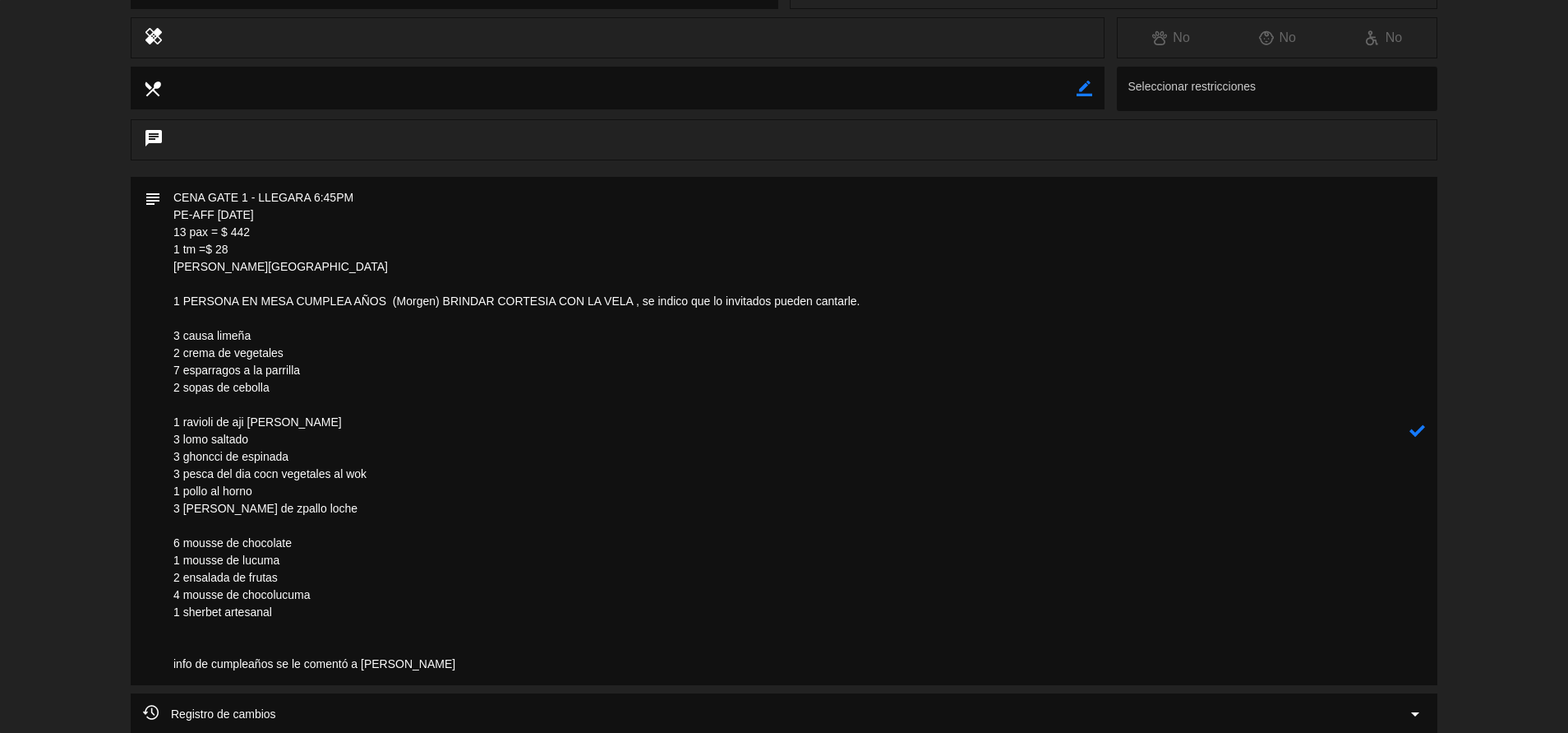
type textarea "CENA GATE 1 - LLEGARA 6:45PM PE-AFF [DATE] 13 pax = $ 442 1 tm =$ 28 [PERSON_NA…"
click at [1412, 430] on icon at bounding box center [1418, 431] width 16 height 16
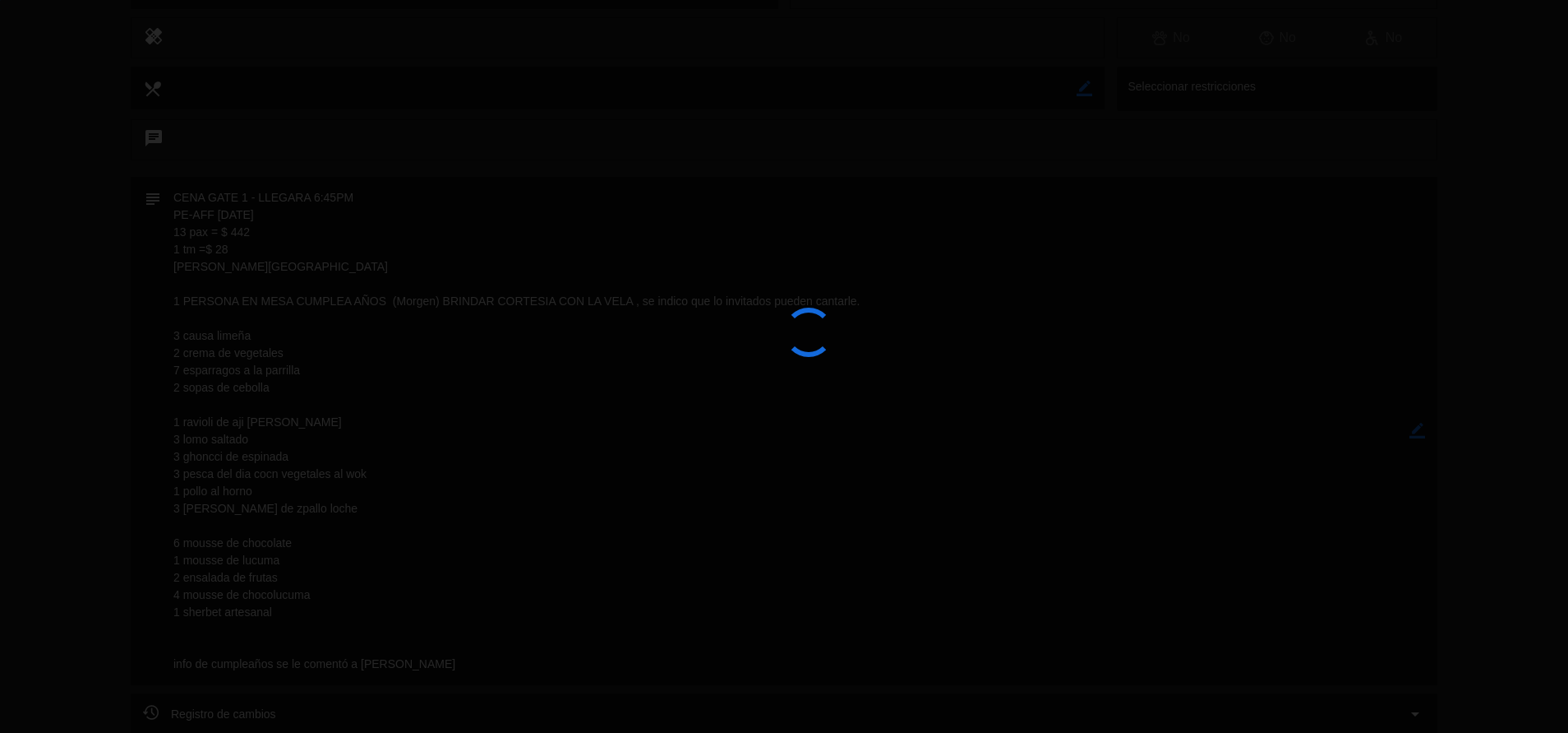
type textarea "CENA GATE 1 - LLEGARA 6:45PM <br /> PE-AFF [DATE] <br /> 13 pax = $ 442 <br /> …"
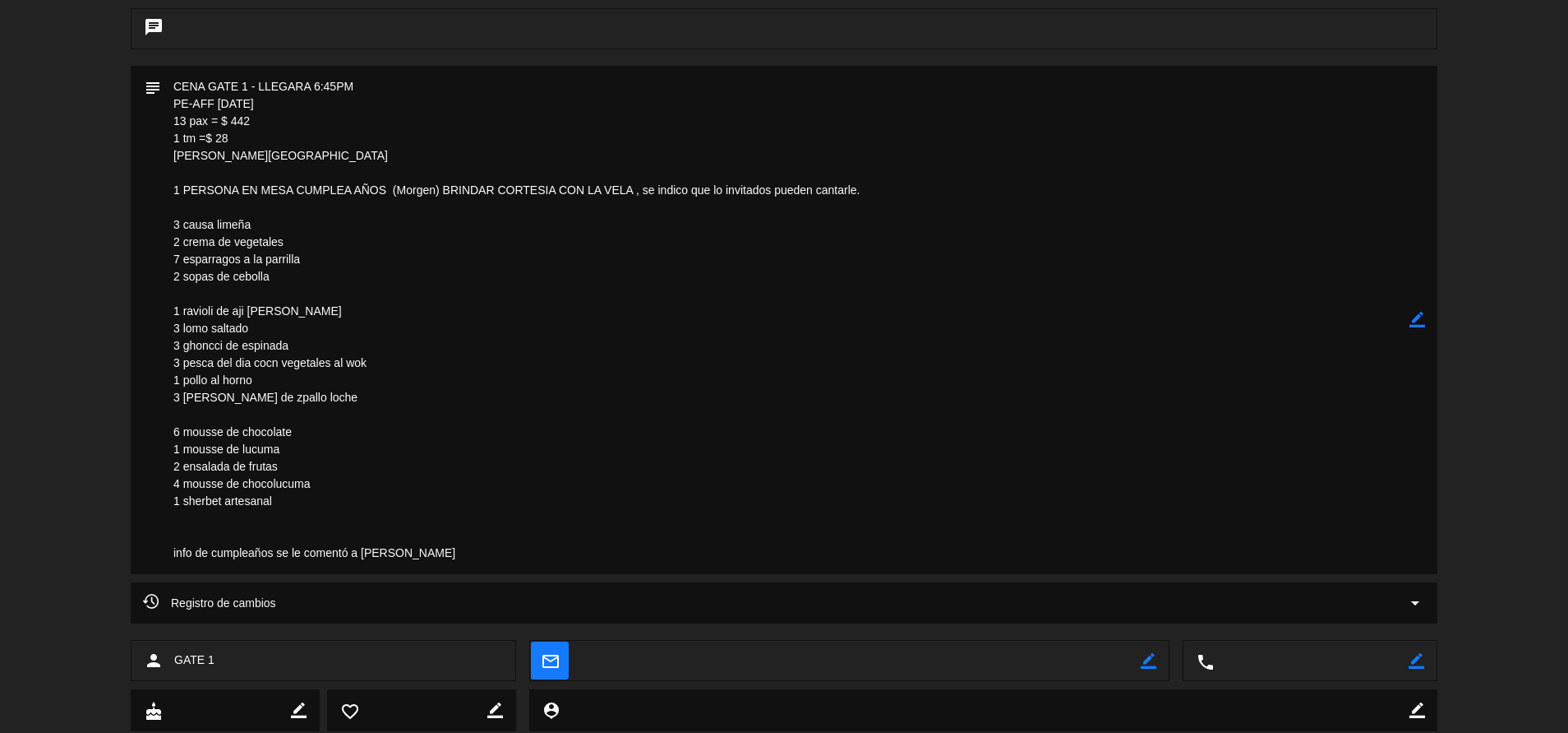
scroll to position [0, 0]
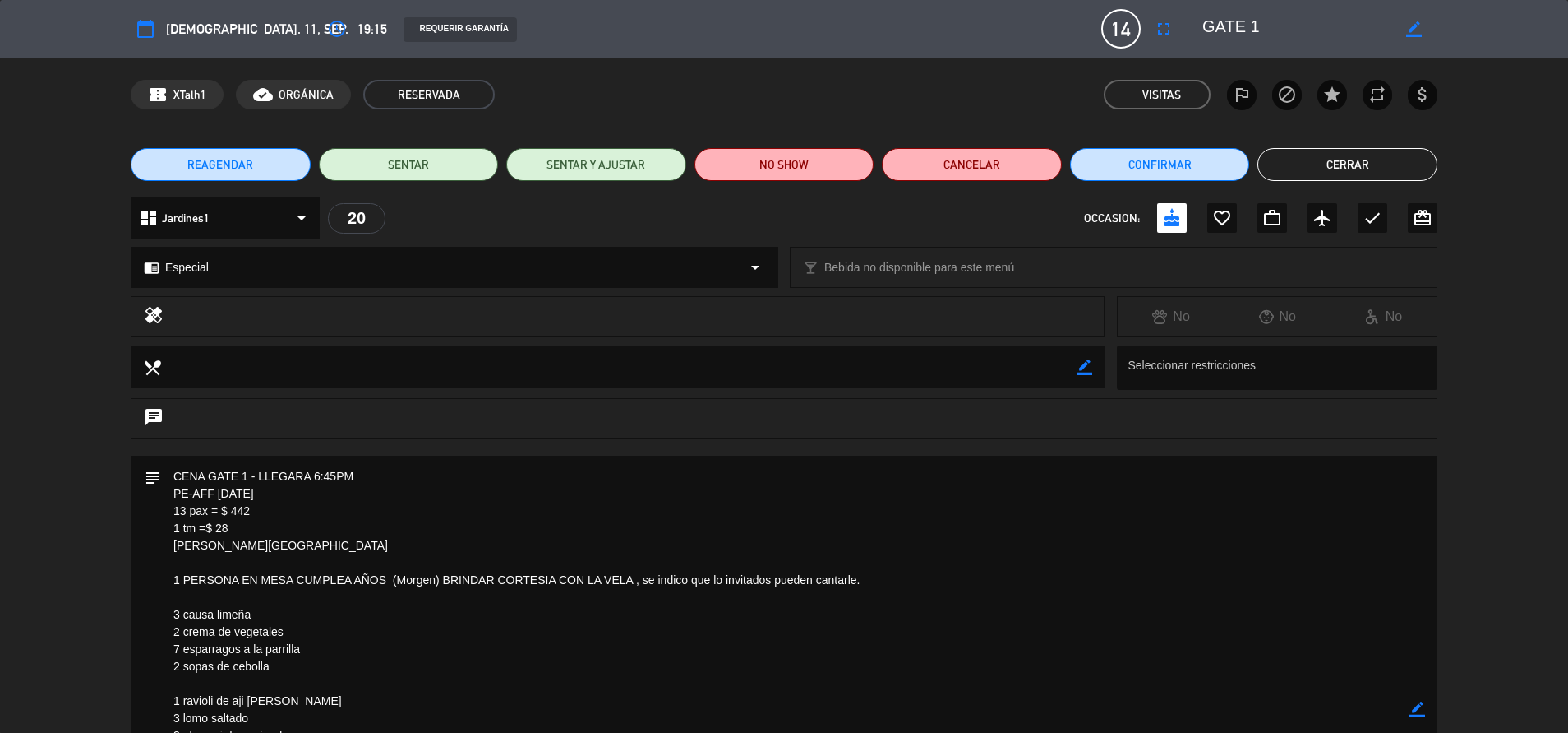
click at [1323, 170] on button "Cerrar" at bounding box center [1347, 164] width 180 height 33
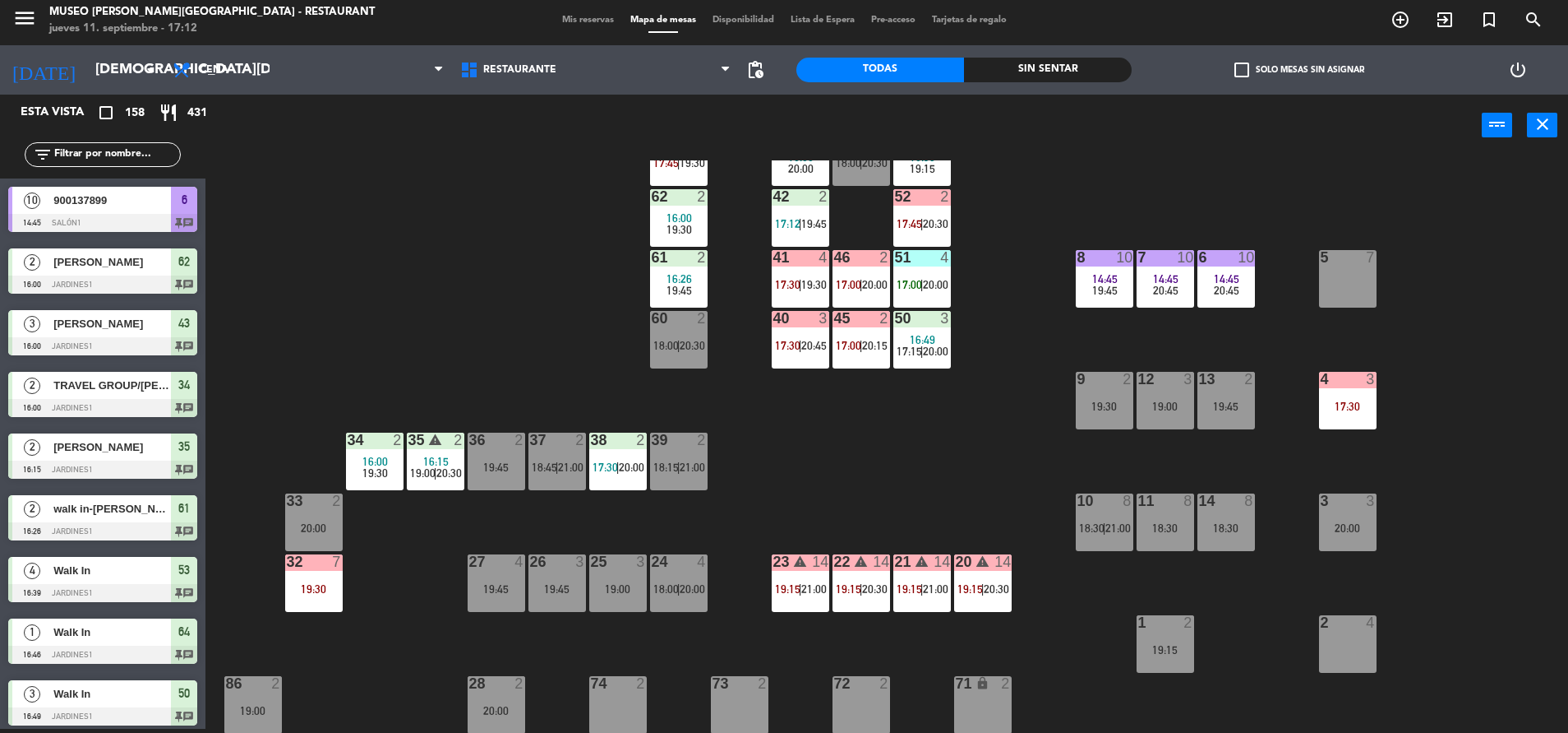
click at [993, 579] on div "20 warning 14 19:15 | 20:30" at bounding box center [983, 583] width 58 height 58
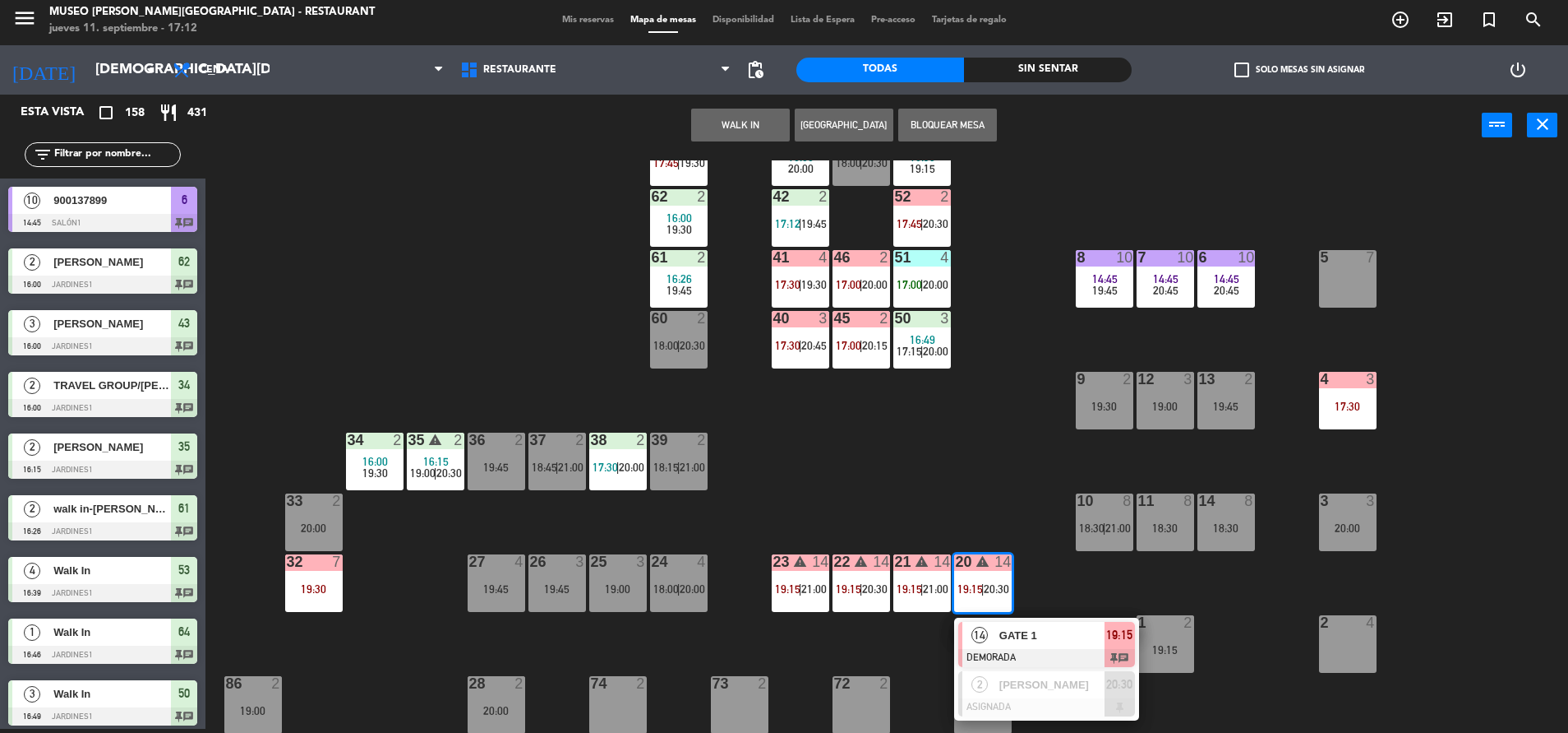
click at [1058, 655] on div at bounding box center [1047, 657] width 177 height 18
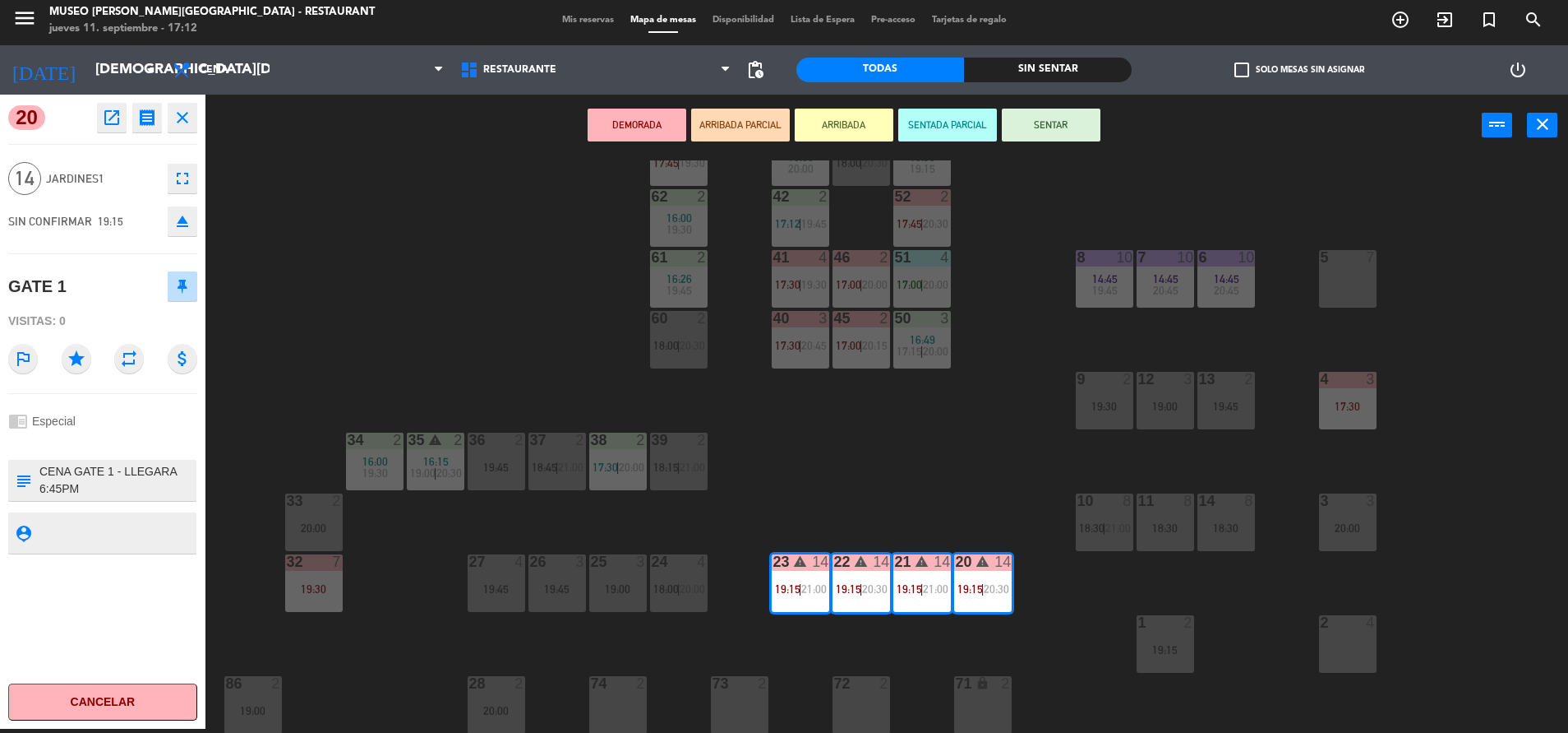
click at [106, 114] on icon "open_in_new" at bounding box center [112, 117] width 20 height 20
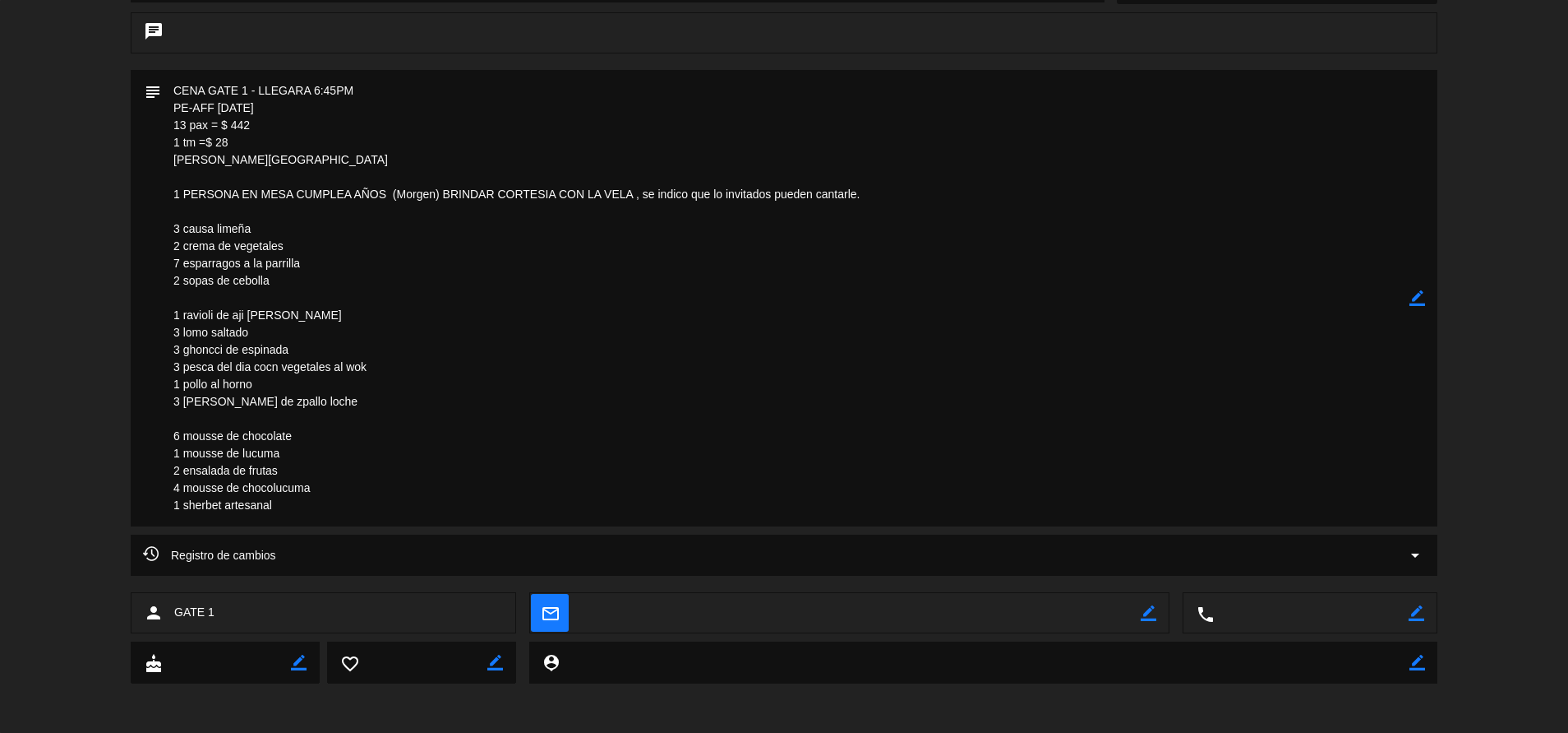
scroll to position [0, 0]
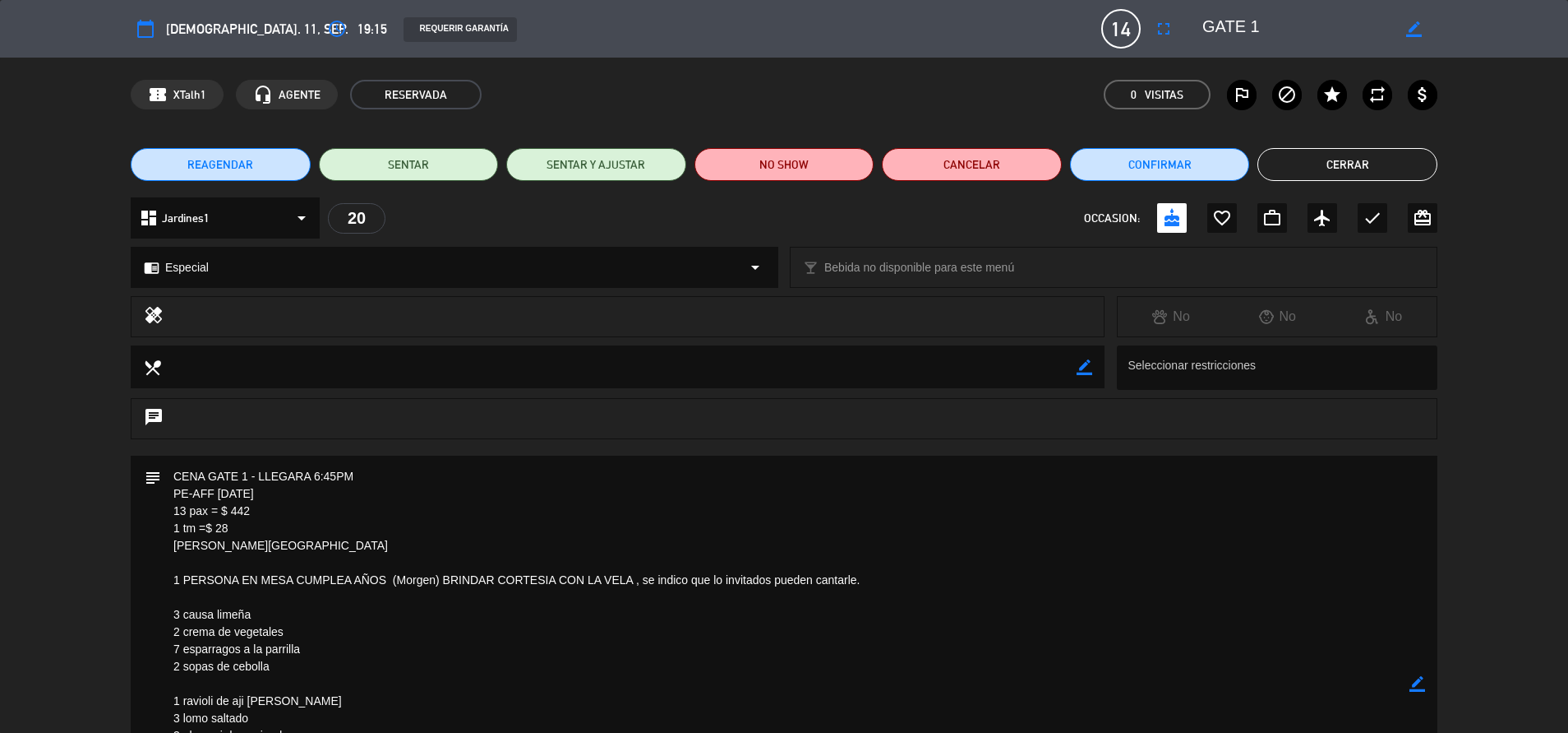
click at [1324, 172] on button "Cerrar" at bounding box center [1347, 164] width 180 height 33
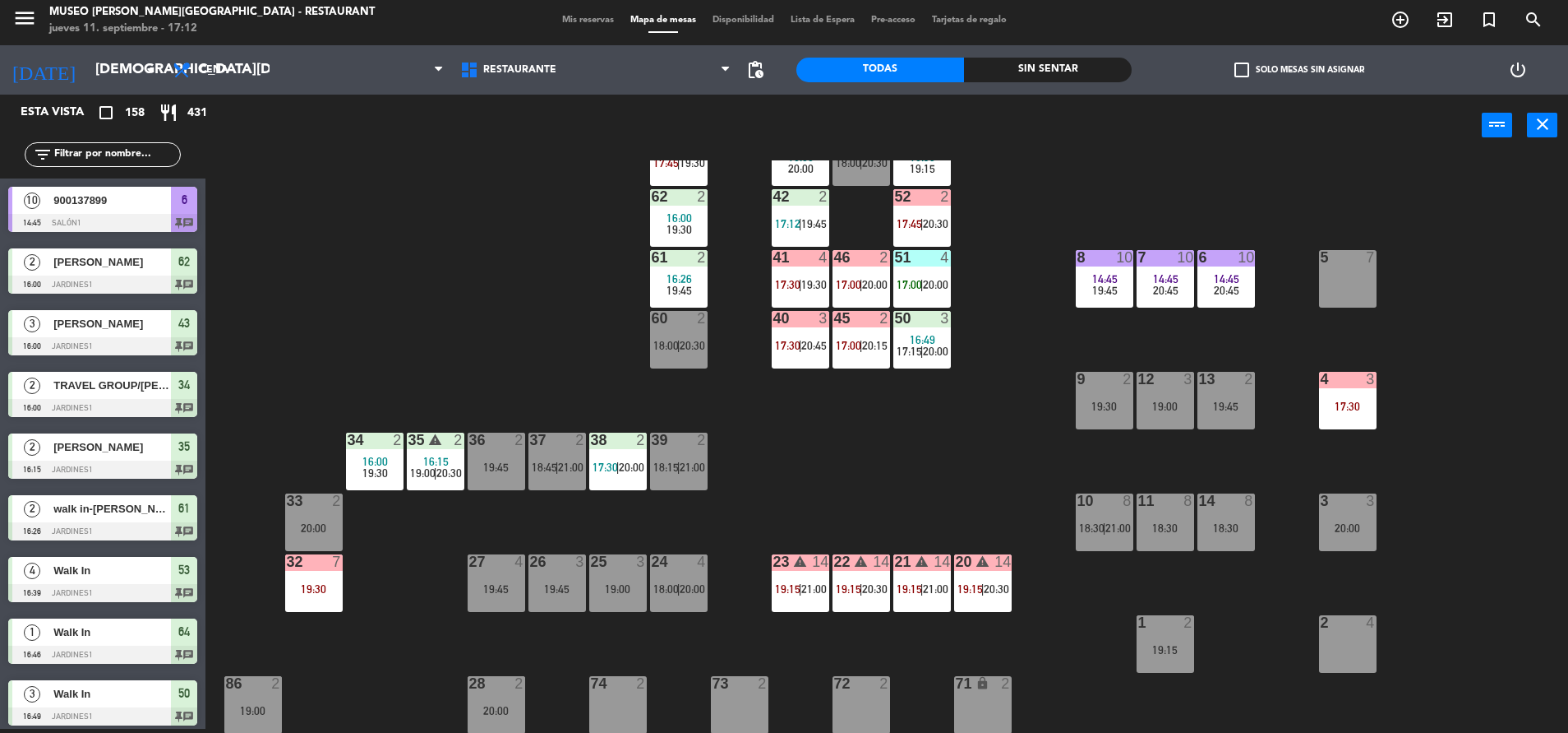
scroll to position [4, 0]
click at [965, 608] on div "20 warning 14 19:15 | 20:30" at bounding box center [983, 583] width 58 height 58
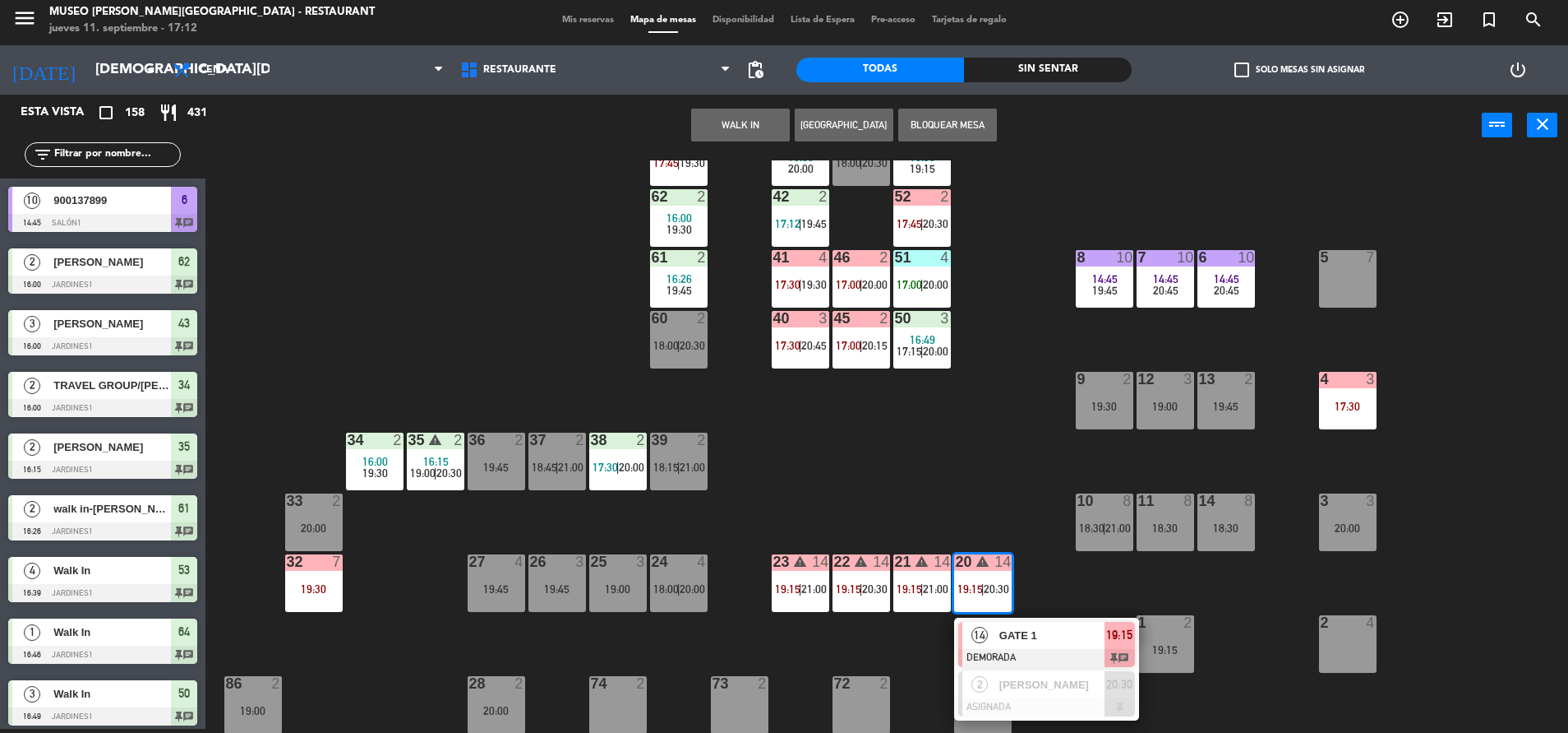
click at [1045, 652] on div at bounding box center [1047, 657] width 177 height 18
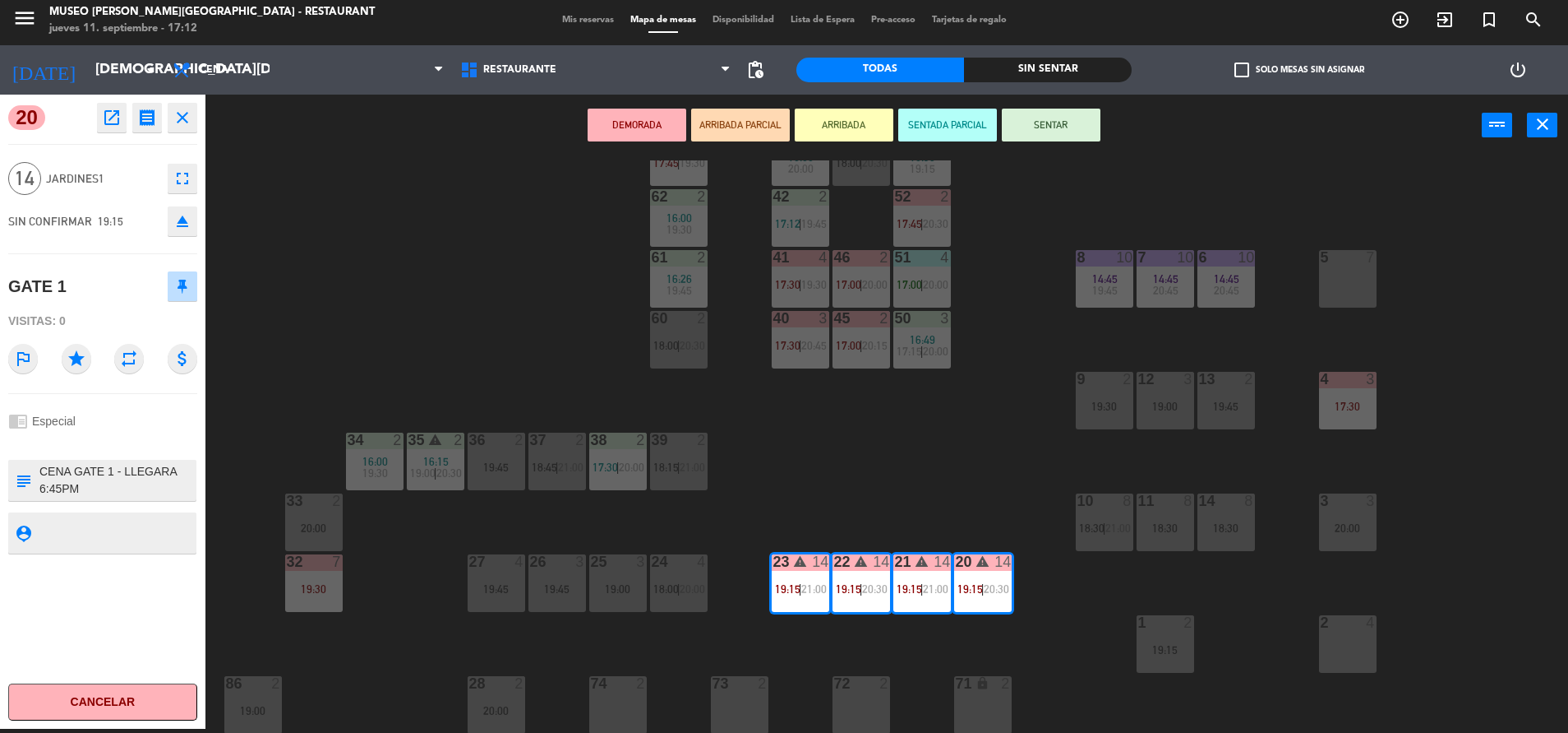
click at [109, 123] on icon "open_in_new" at bounding box center [112, 117] width 20 height 20
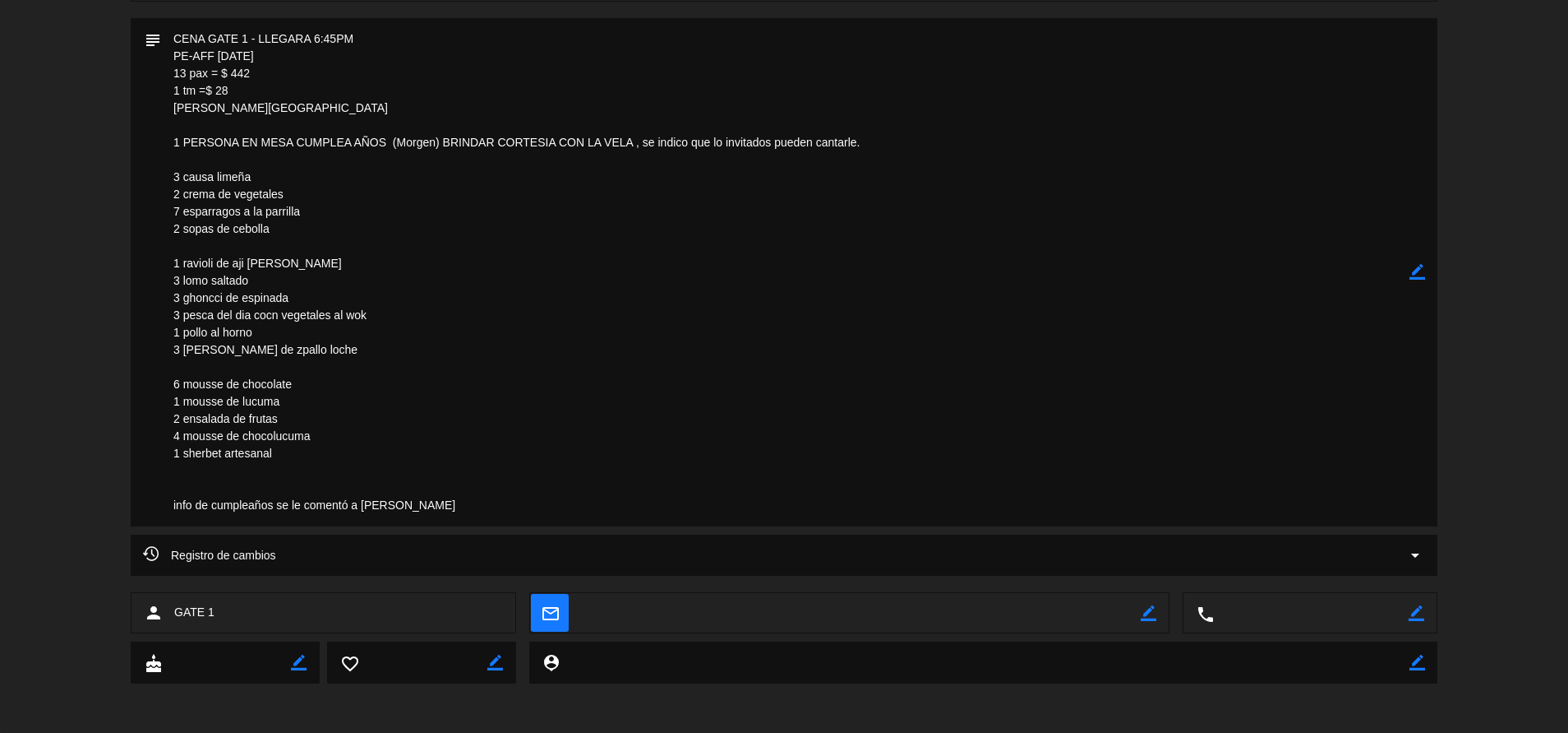
scroll to position [0, 0]
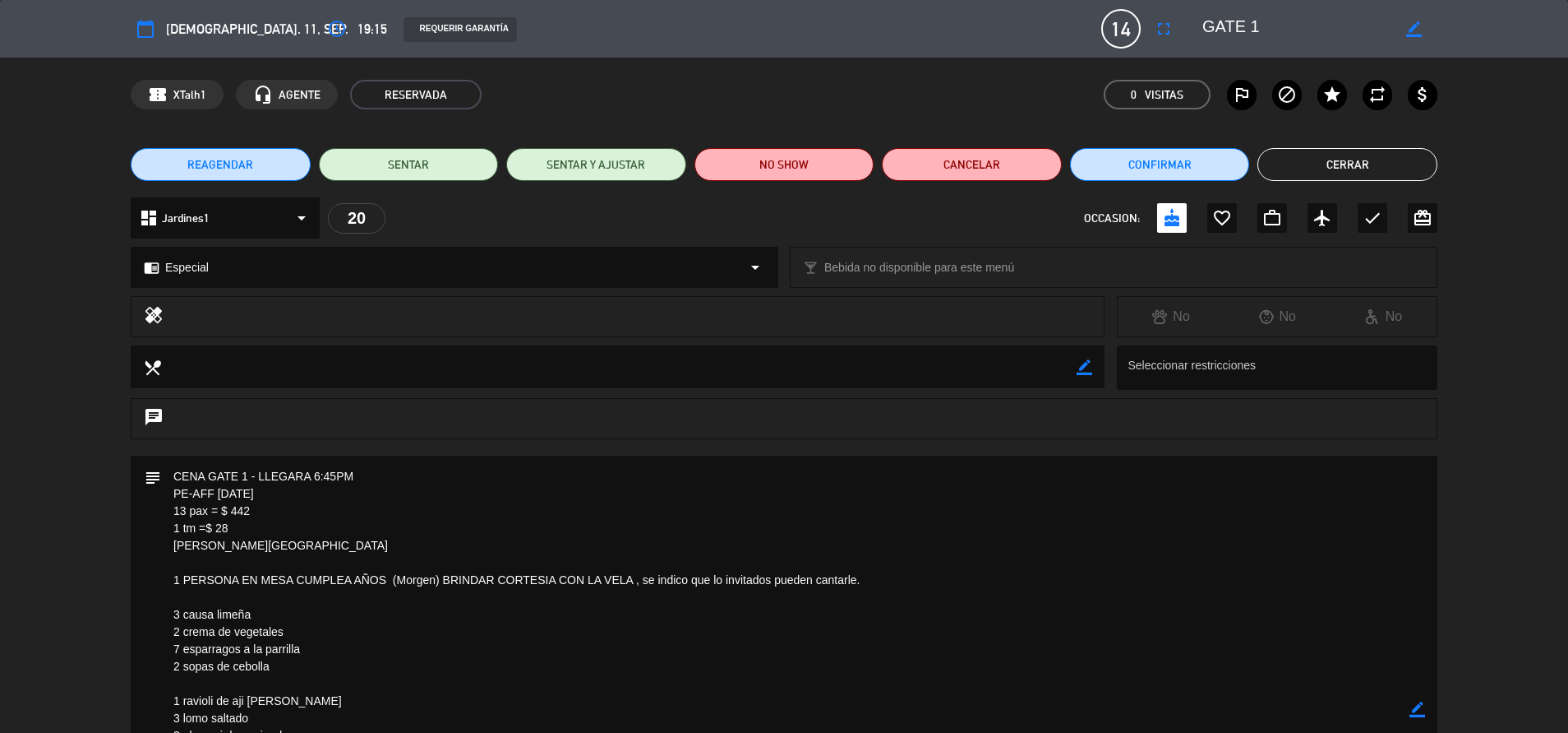
click at [1289, 160] on button "Cerrar" at bounding box center [1347, 164] width 180 height 33
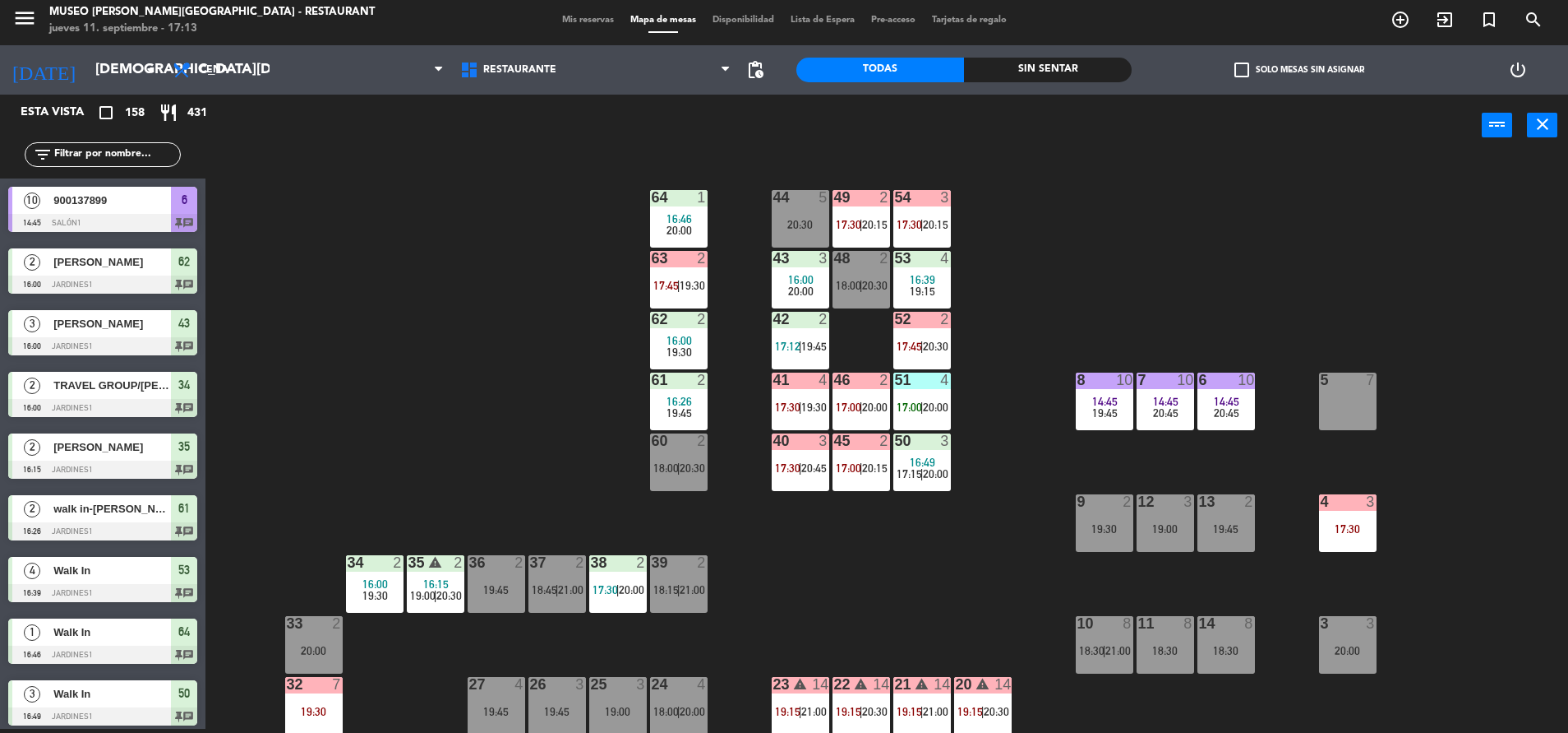
click at [139, 153] on input "text" at bounding box center [116, 155] width 127 height 18
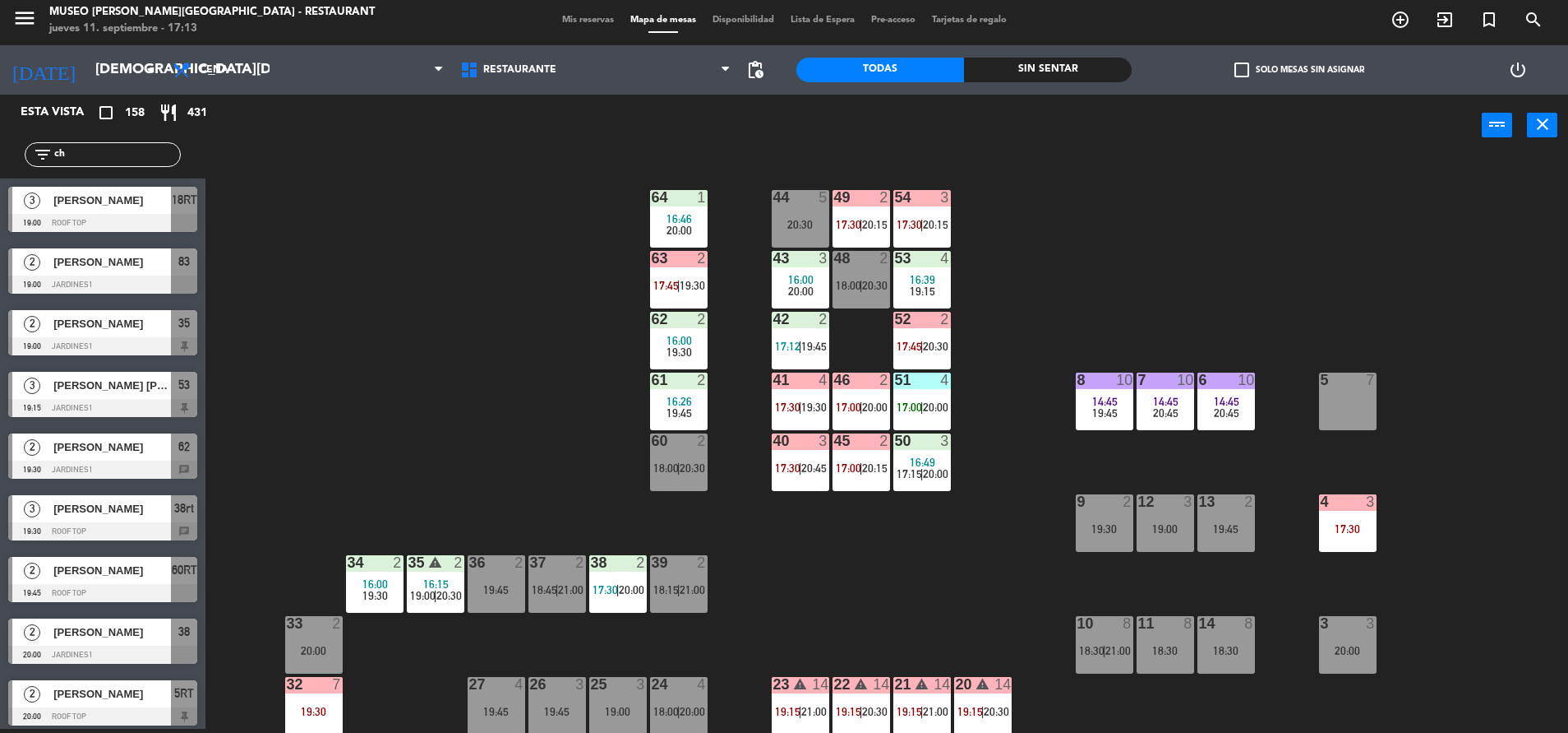
type input "c"
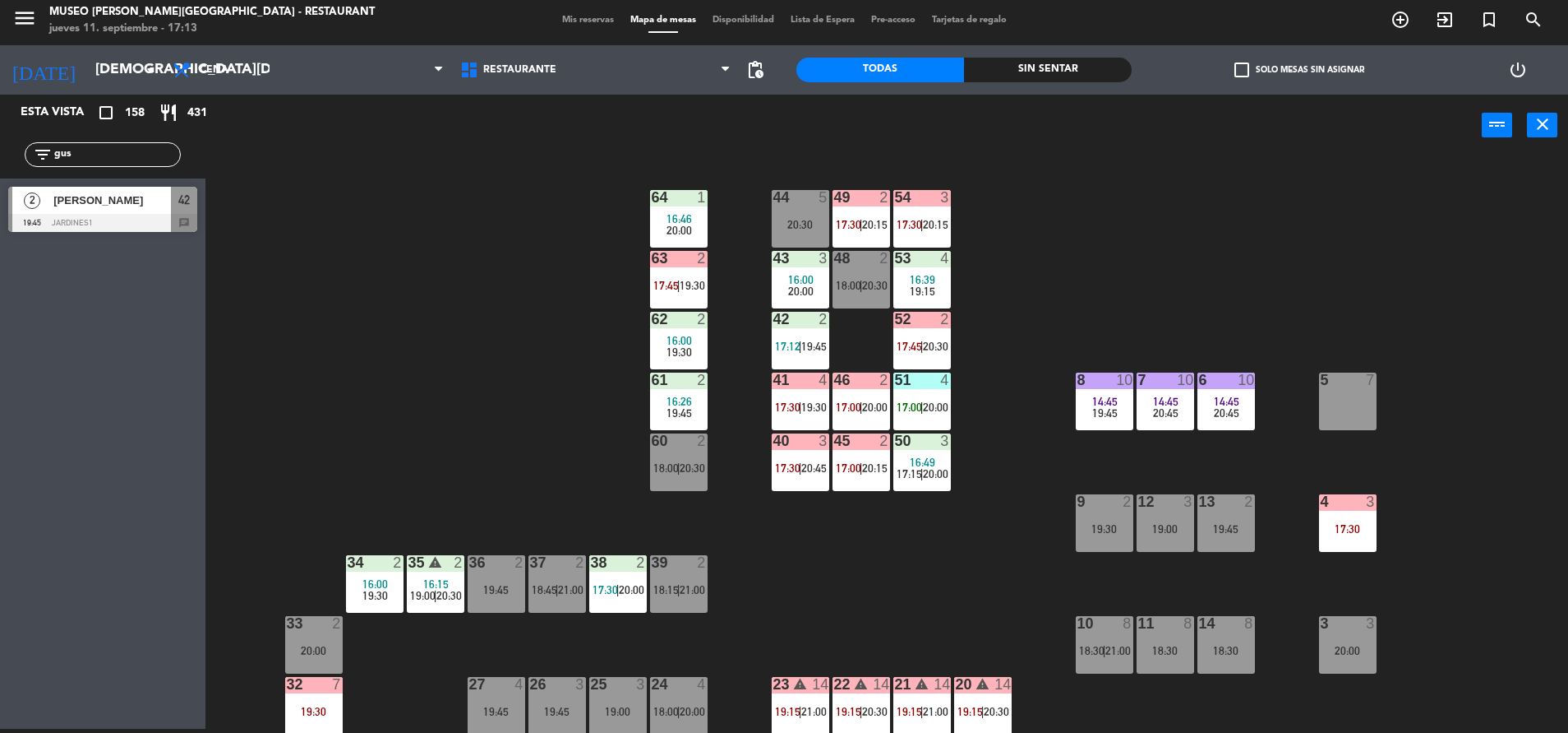
drag, startPoint x: 91, startPoint y: 157, endPoint x: 0, endPoint y: 220, distance: 110.7
click at [0, 221] on html "close × Museo [PERSON_NAME] Café - Restaurant × chrome_reader_mode Listado de R…" at bounding box center [784, 366] width 1568 height 733
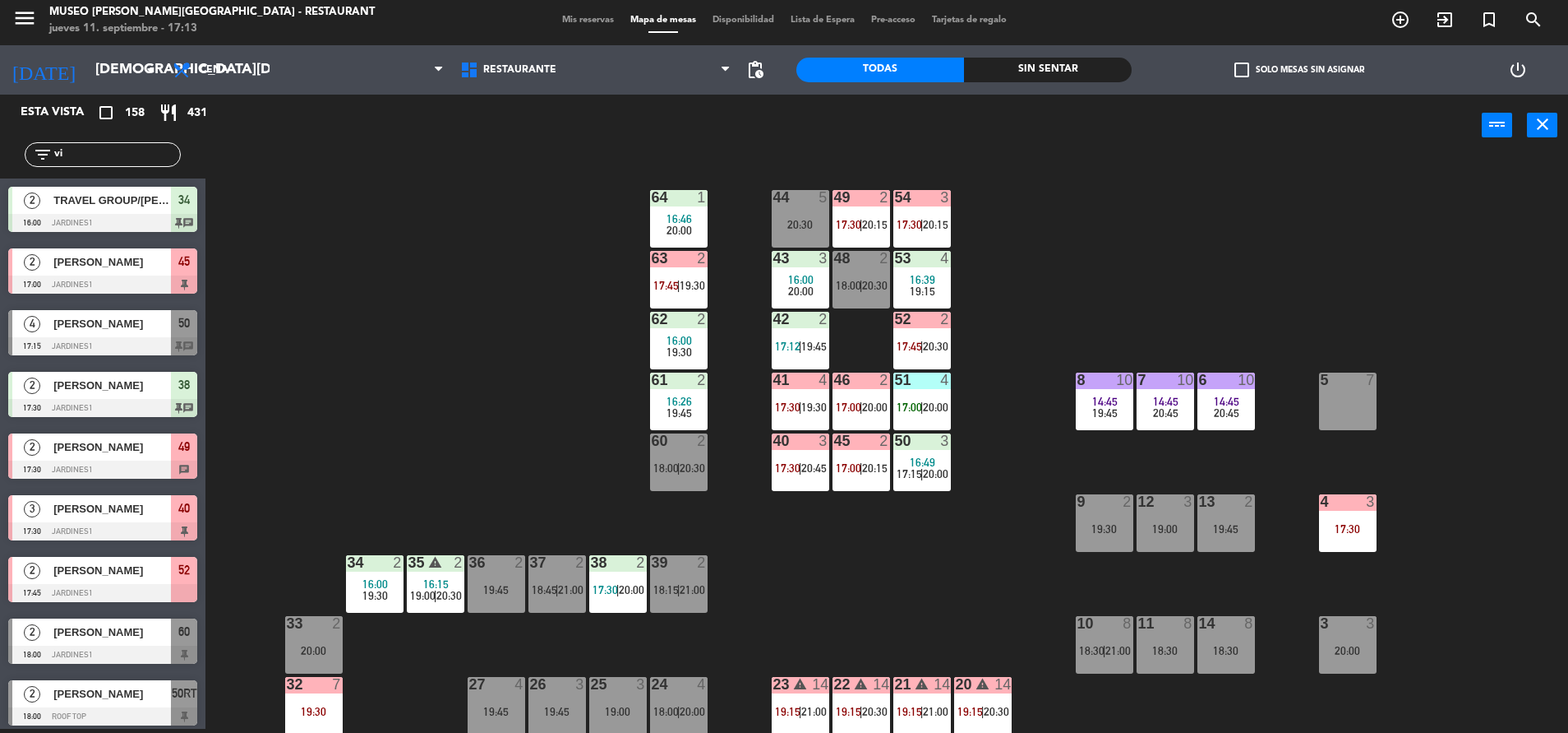
type input "vic"
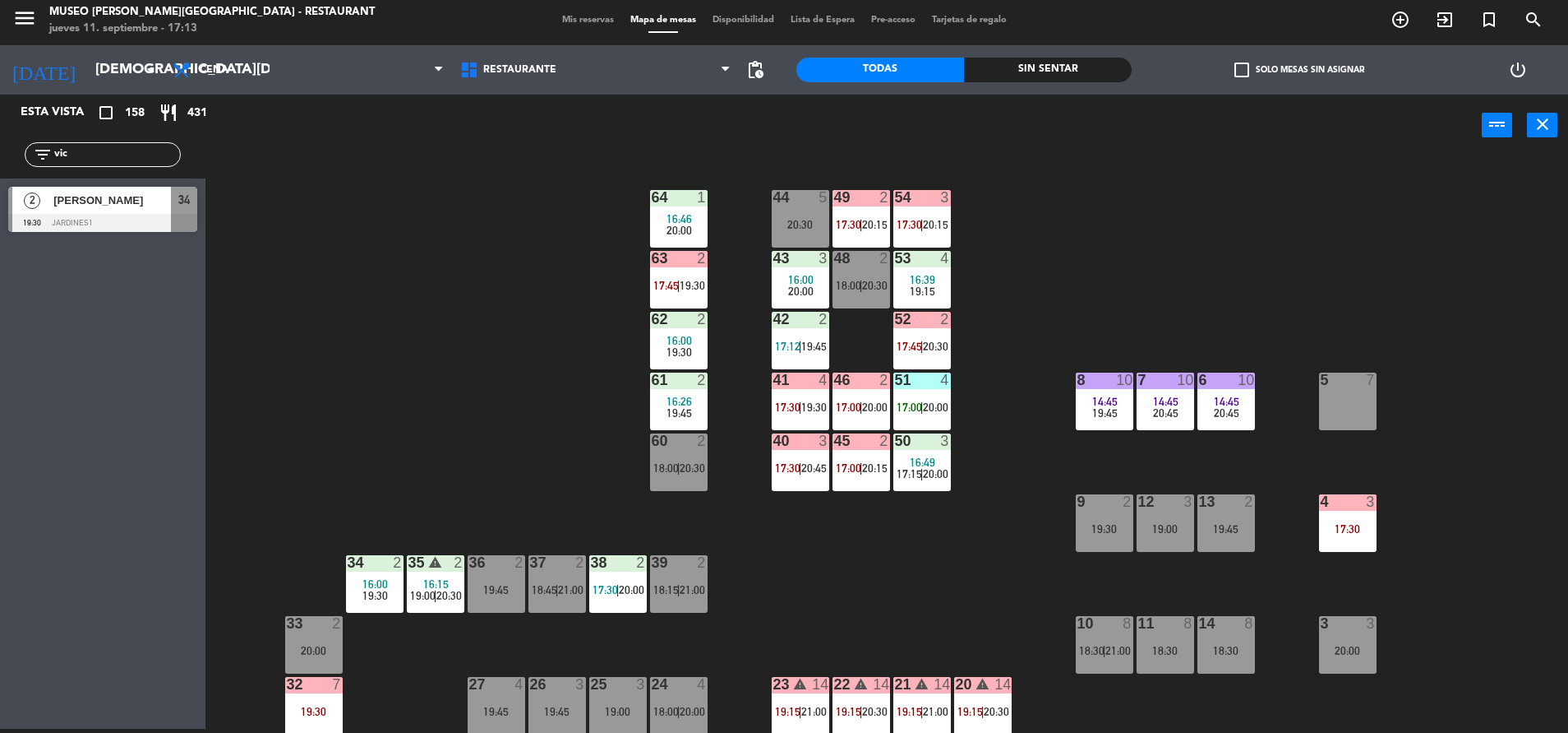
drag, startPoint x: 107, startPoint y: 157, endPoint x: -5, endPoint y: 192, distance: 117.3
click at [0, 192] on html "close × Museo [PERSON_NAME] Café - Restaurant × chrome_reader_mode Listado de R…" at bounding box center [784, 366] width 1568 height 733
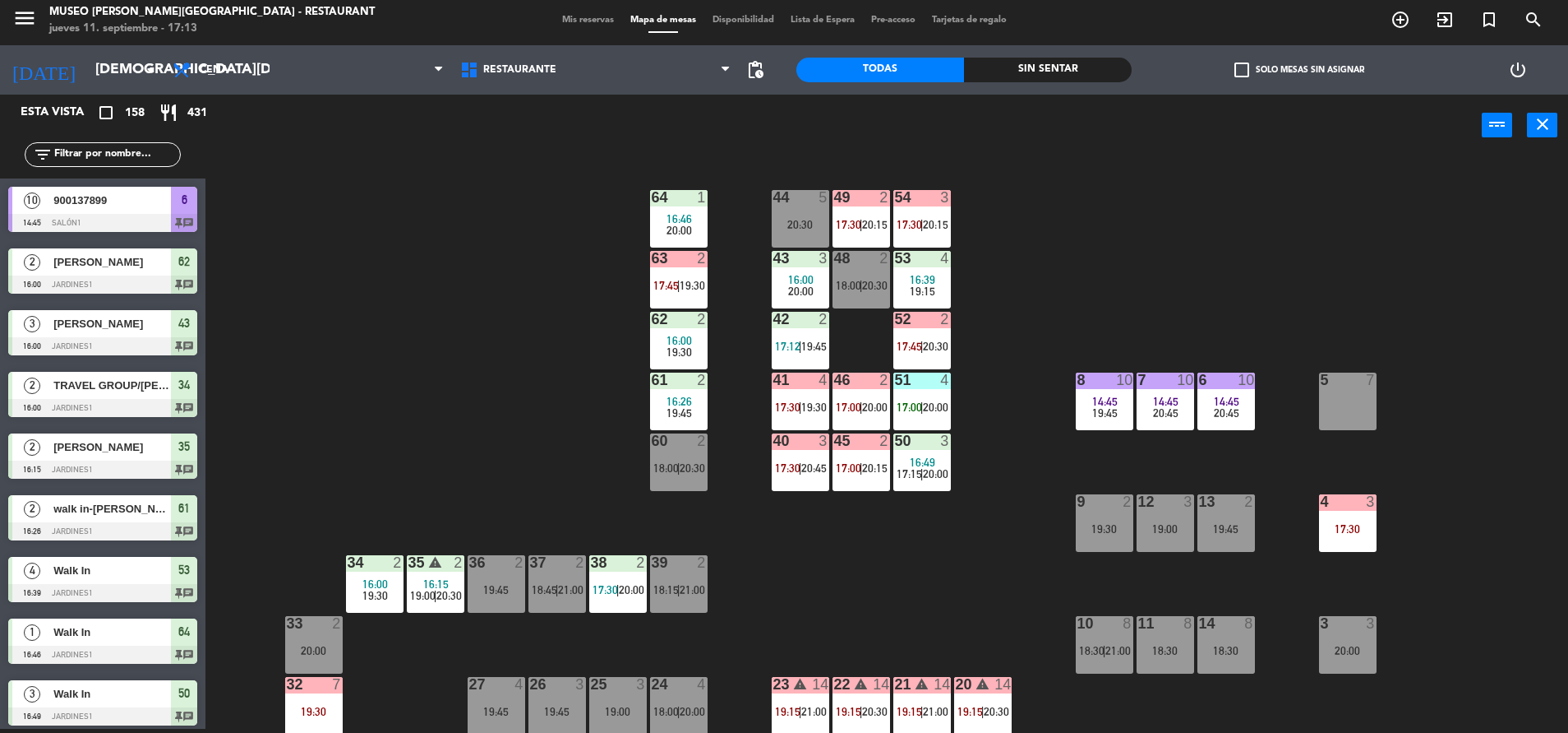
click at [147, 153] on input "text" at bounding box center [116, 155] width 127 height 18
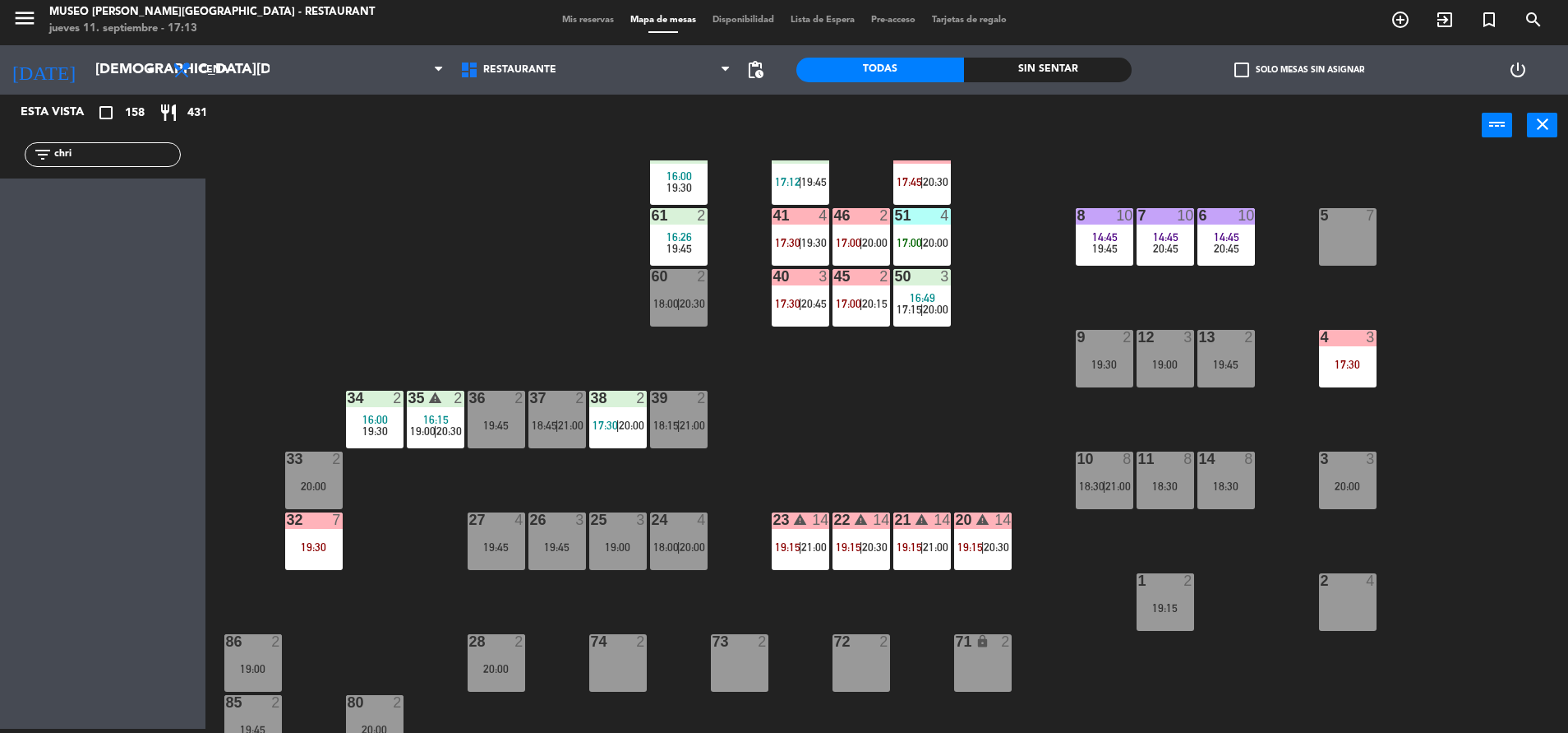
scroll to position [165, 0]
drag, startPoint x: 139, startPoint y: 149, endPoint x: -5, endPoint y: 162, distance: 144.6
click at [0, 162] on html "close × Museo [PERSON_NAME] Café - Restaurant × chrome_reader_mode Listado de R…" at bounding box center [784, 366] width 1568 height 733
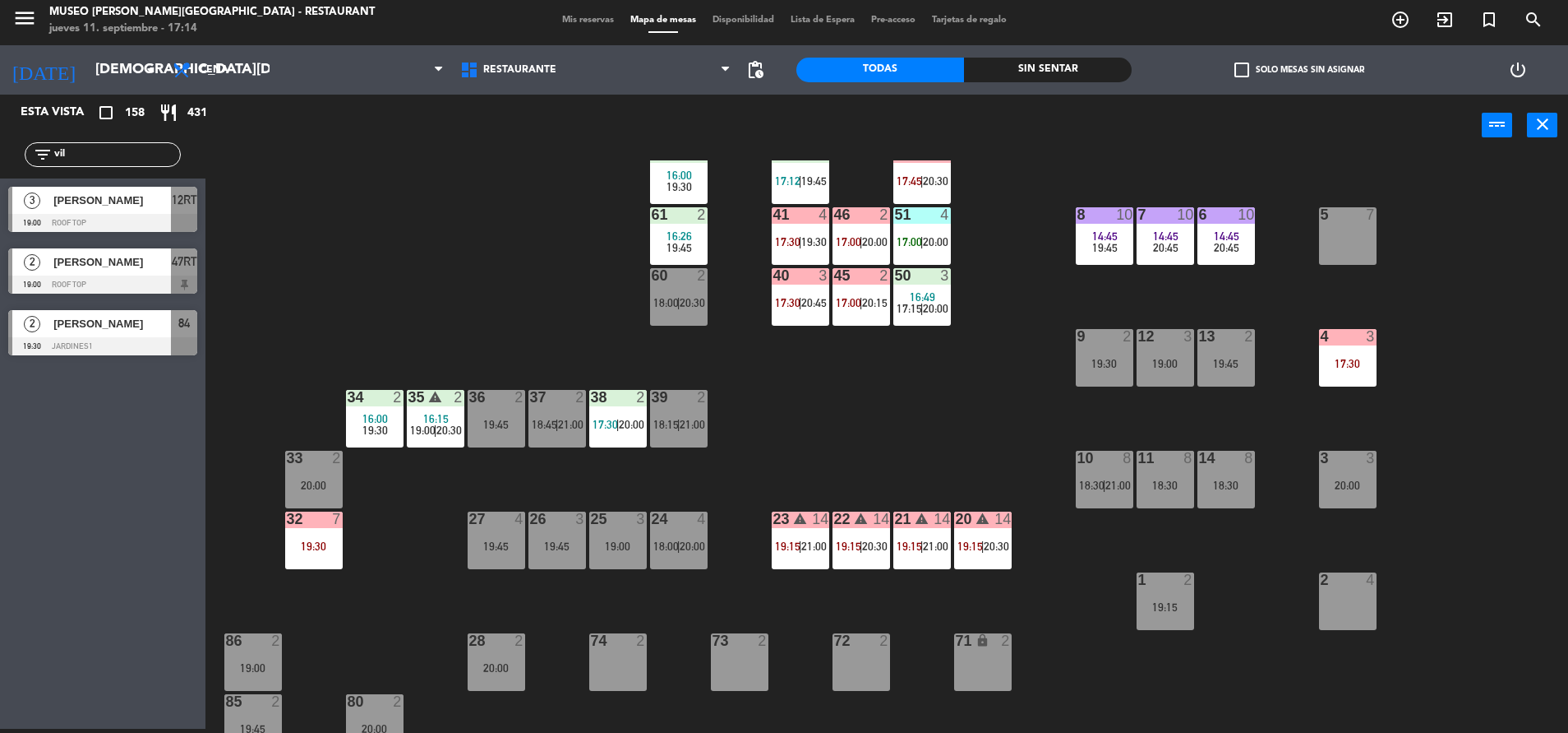
type input "vil"
click at [327, 278] on div "44 5 20:30 49 2 17:30 | 20:15 54 3 17:30 | 20:15 64 1 16:46 20:00 48 2 18:00 | …" at bounding box center [895, 446] width 1347 height 572
